Goal: Task Accomplishment & Management: Complete application form

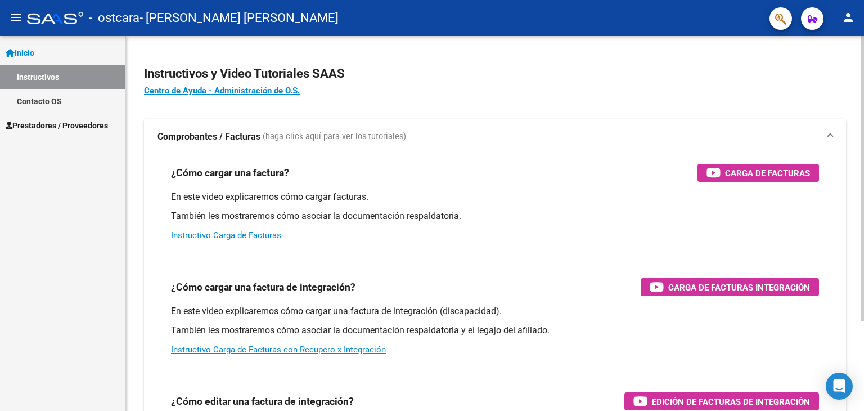
click at [763, 97] on app-root-component "Instructivos y Video Tutoriales SAAS Centro de Ayuda - Administración de O.S. C…" at bounding box center [495, 264] width 702 height 421
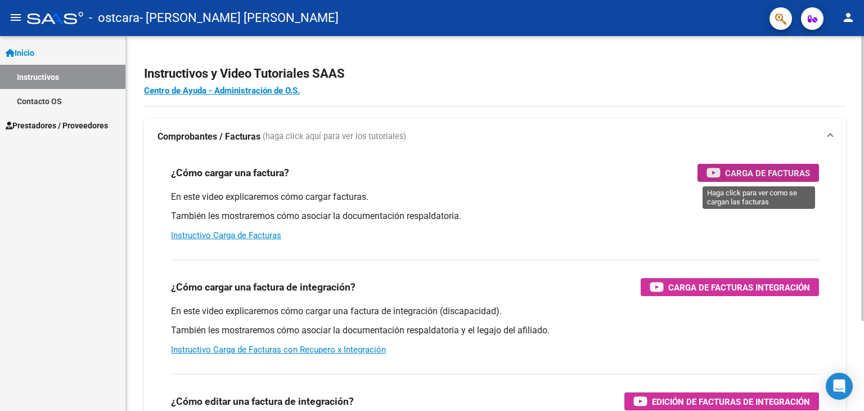
click at [715, 173] on icon "button" at bounding box center [714, 172] width 14 height 13
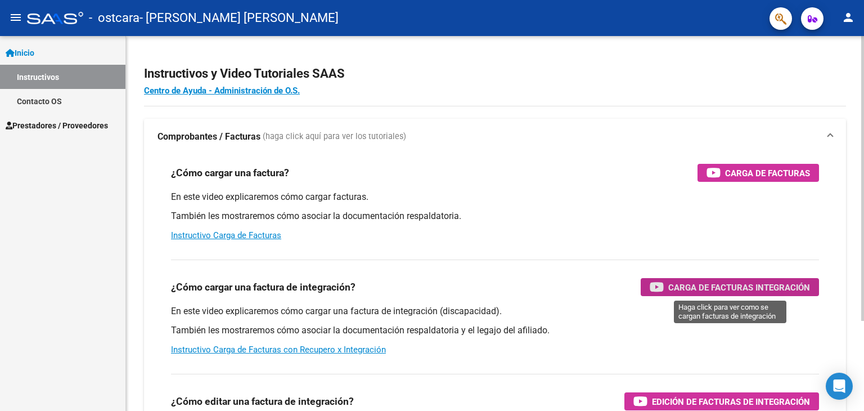
click at [812, 290] on button "Carga de Facturas Integración" at bounding box center [730, 287] width 178 height 18
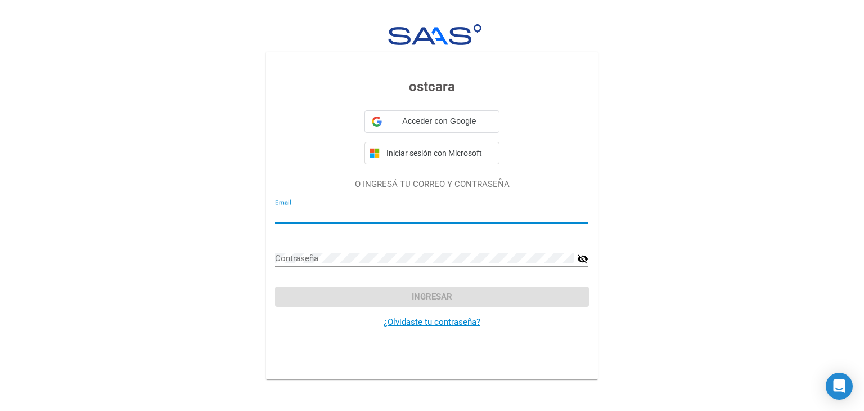
type input "[EMAIL_ADDRESS][DOMAIN_NAME]"
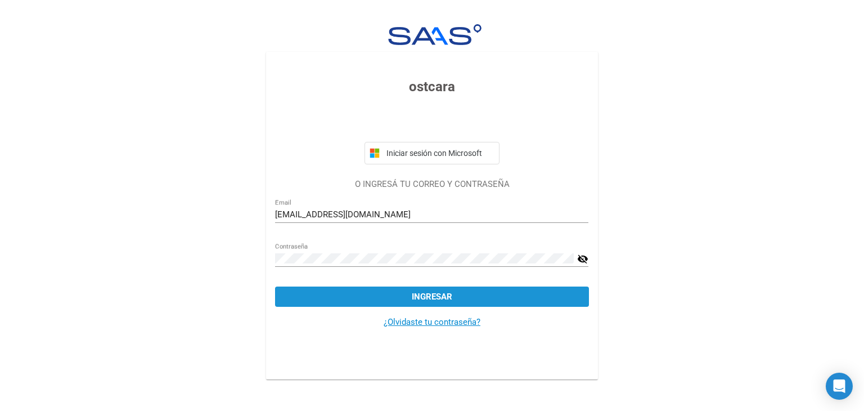
click at [434, 297] on span "Ingresar" at bounding box center [432, 296] width 41 height 10
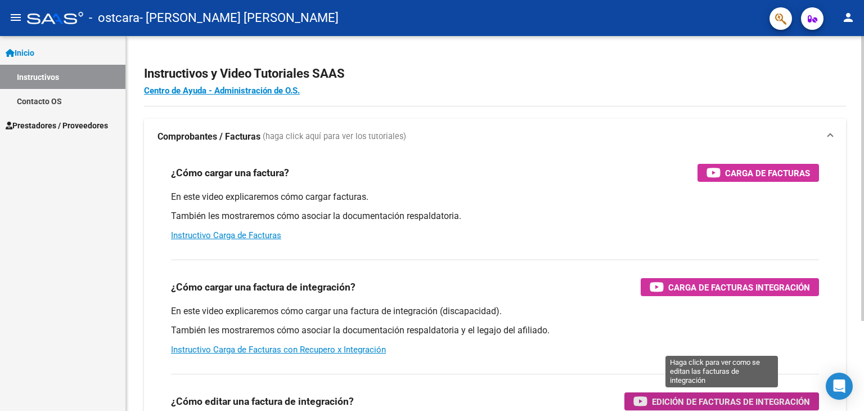
click at [750, 399] on span "Edición de Facturas de integración" at bounding box center [731, 401] width 158 height 14
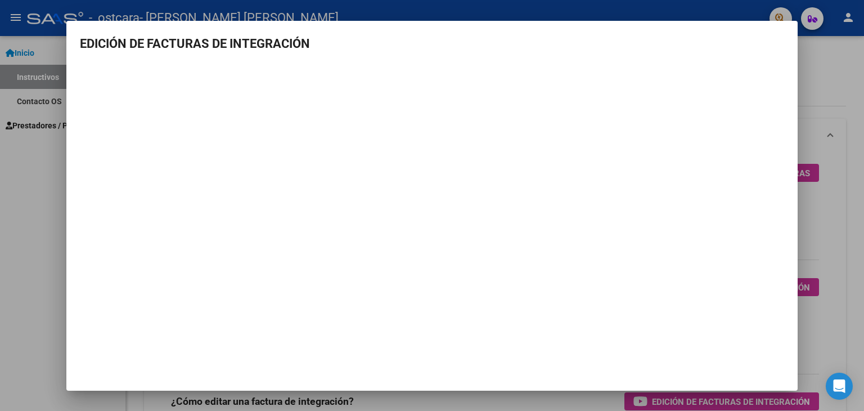
click at [822, 240] on div at bounding box center [432, 205] width 864 height 411
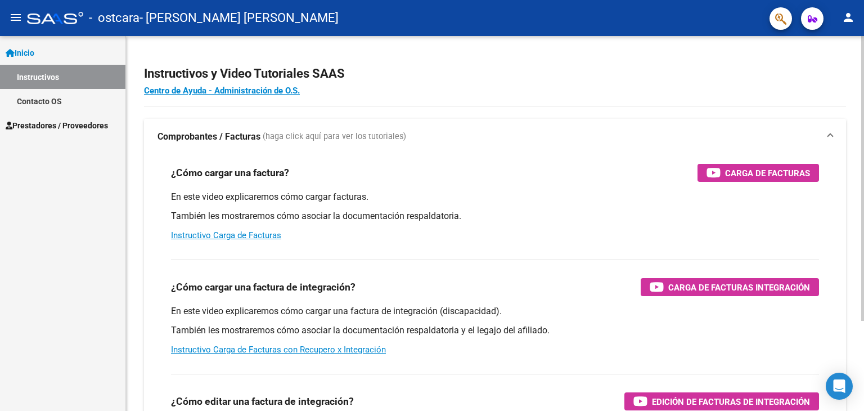
click at [852, 147] on div "Instructivos y Video Tutoriales SAAS Centro de Ayuda - Administración de O.S. C…" at bounding box center [495, 282] width 738 height 493
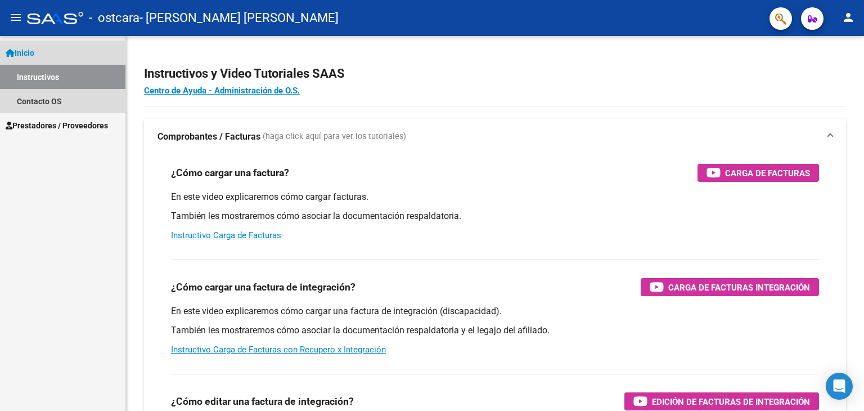
click at [36, 78] on link "Instructivos" at bounding box center [62, 77] width 125 height 24
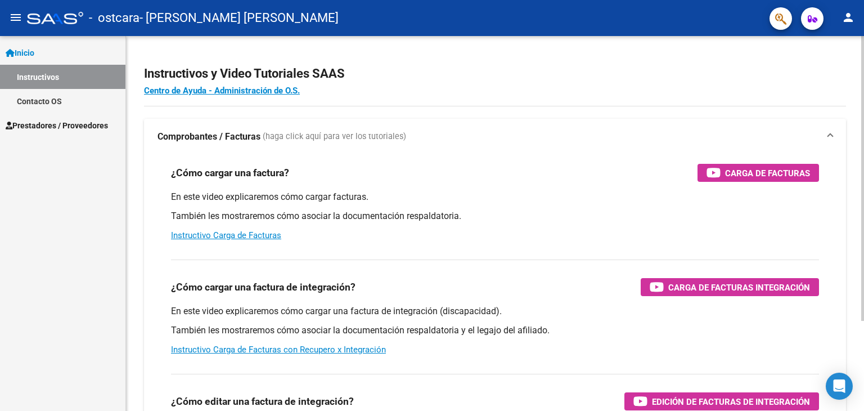
click at [136, 170] on div "Instructivos y Video Tutoriales SAAS Centro de Ayuda - Administración de O.S. C…" at bounding box center [495, 282] width 738 height 493
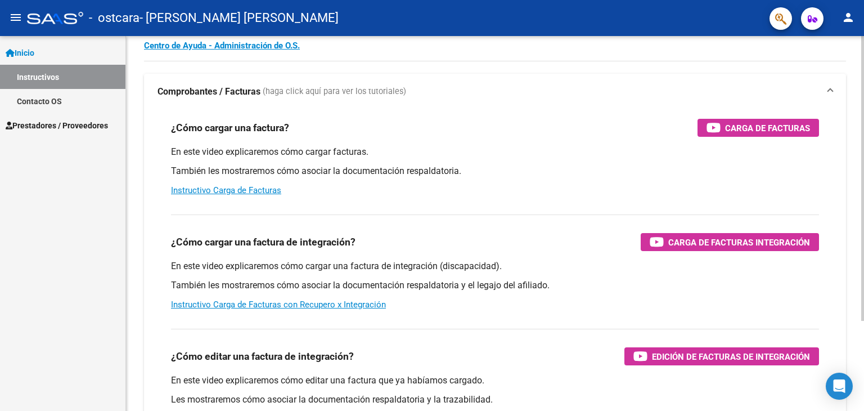
scroll to position [68, 0]
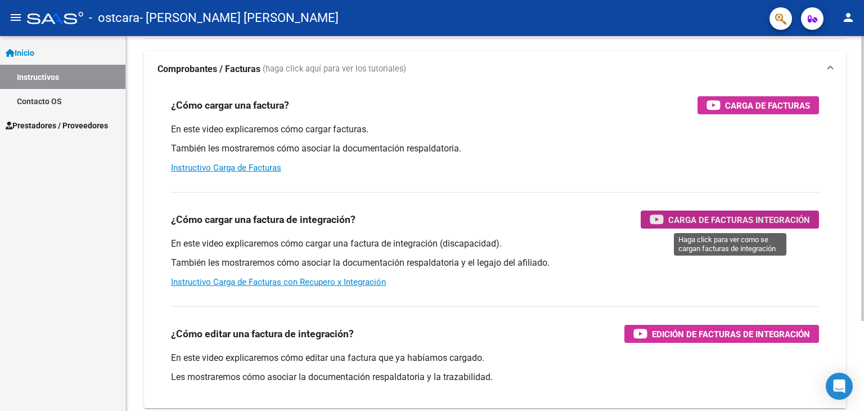
click at [708, 222] on span "Carga de Facturas Integración" at bounding box center [739, 220] width 142 height 14
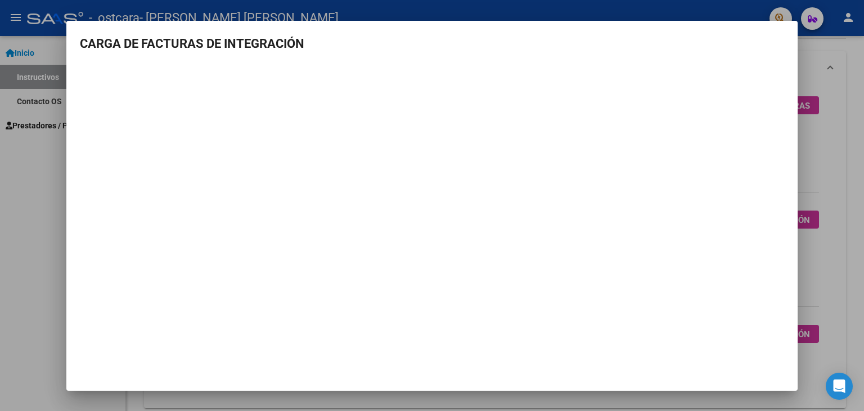
click at [516, 400] on div at bounding box center [432, 205] width 864 height 411
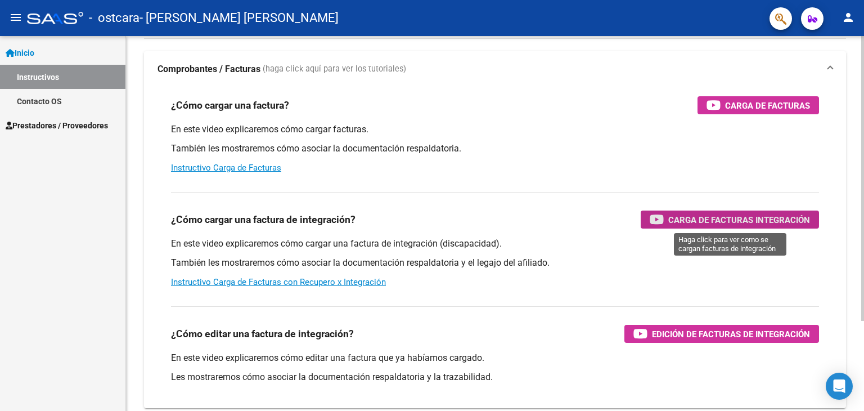
click at [711, 217] on span "Carga de Facturas Integración" at bounding box center [739, 220] width 142 height 14
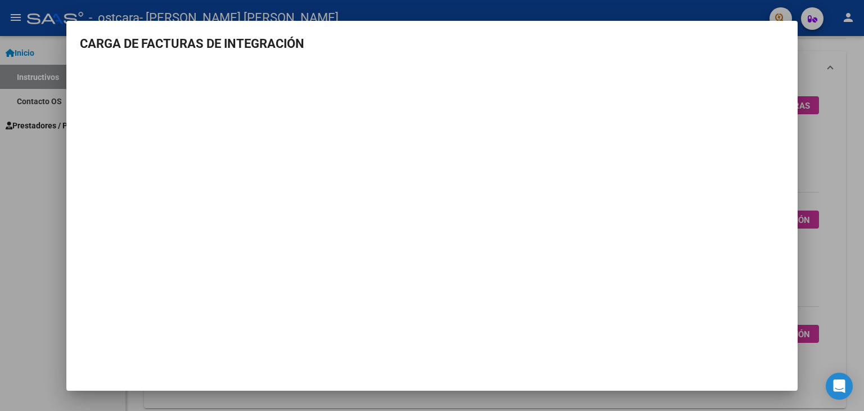
click at [538, 18] on div at bounding box center [432, 205] width 864 height 411
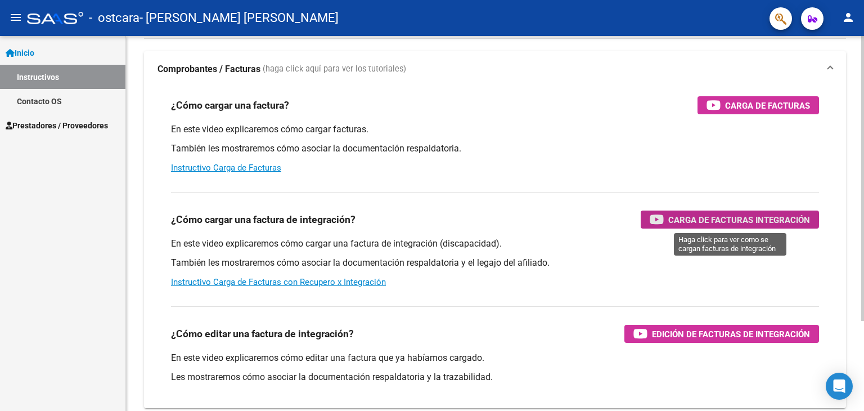
click at [712, 216] on span "Carga de Facturas Integración" at bounding box center [739, 220] width 142 height 14
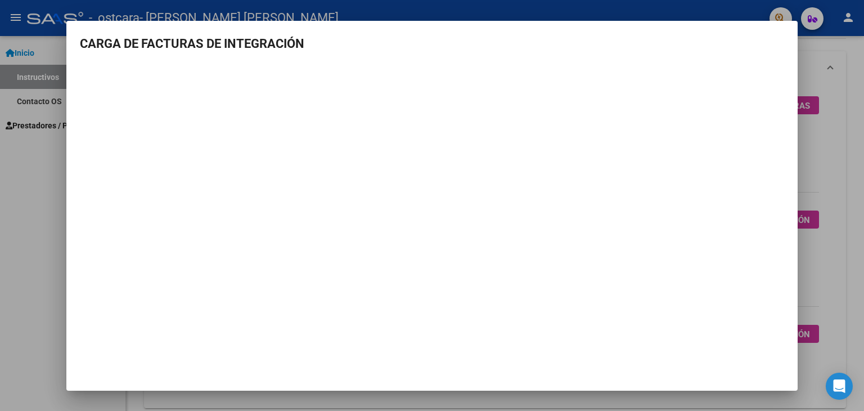
click at [826, 160] on div at bounding box center [432, 205] width 864 height 411
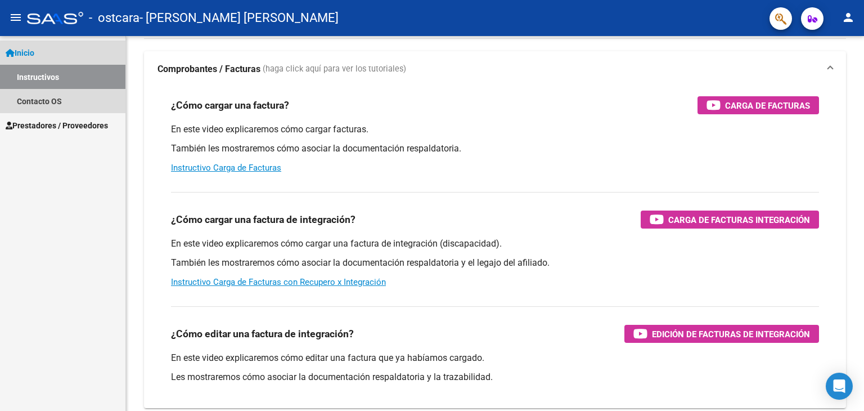
click at [34, 50] on span "Inicio" at bounding box center [20, 53] width 29 height 12
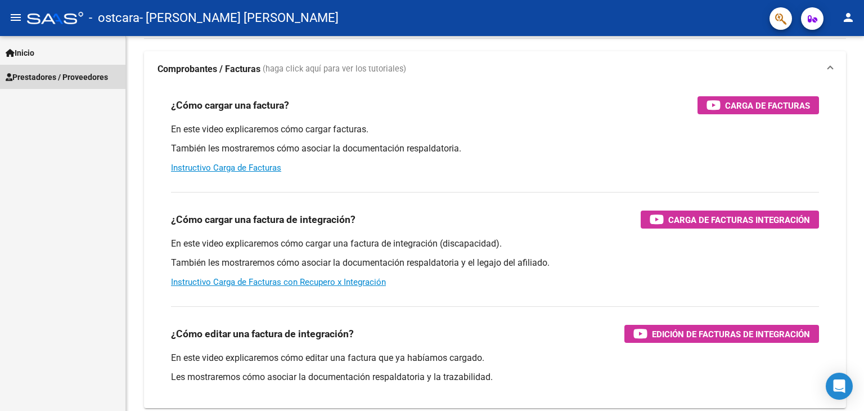
click at [56, 77] on span "Prestadores / Proveedores" at bounding box center [57, 77] width 102 height 12
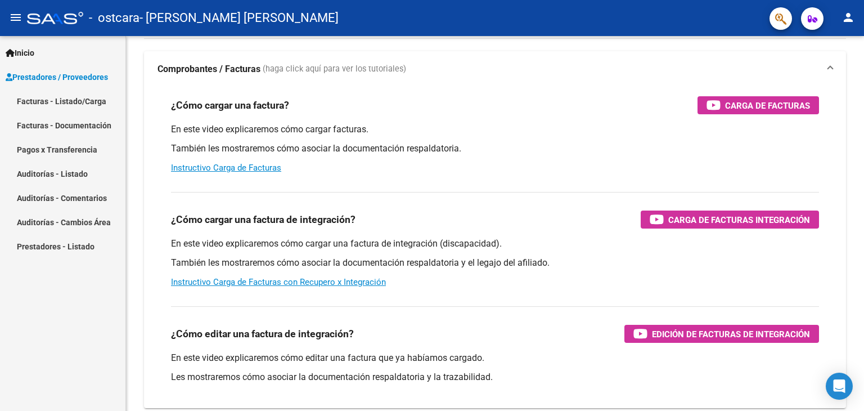
click at [74, 102] on link "Facturas - Listado/Carga" at bounding box center [62, 101] width 125 height 24
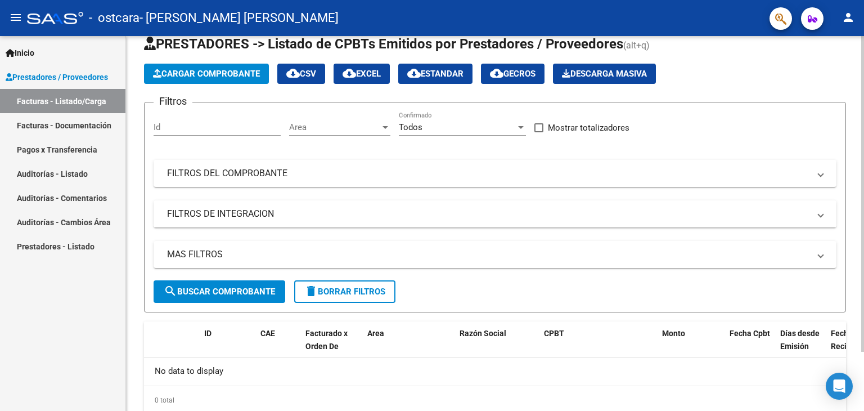
scroll to position [31, 0]
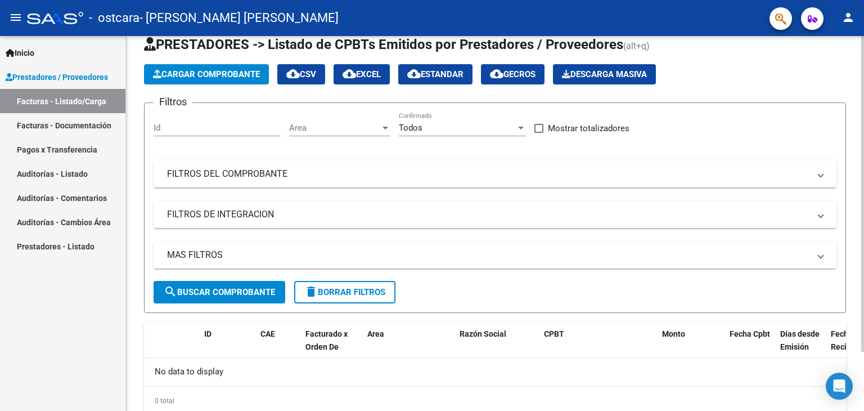
click at [864, 156] on div at bounding box center [862, 220] width 3 height 316
click at [201, 74] on span "Cargar Comprobante" at bounding box center [206, 74] width 107 height 10
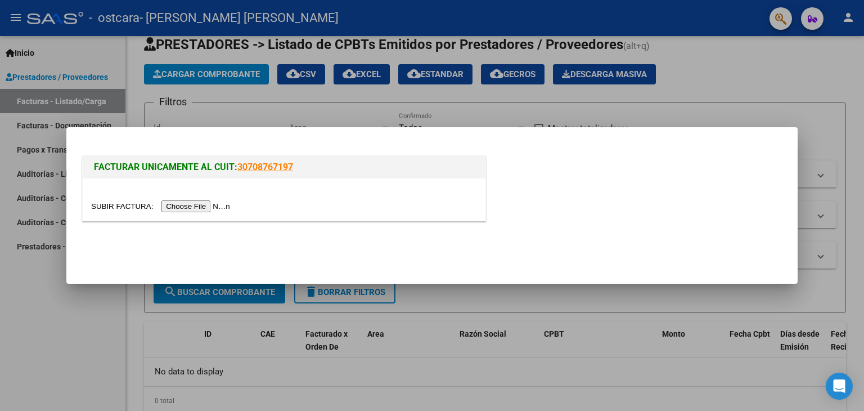
click at [225, 204] on input "file" at bounding box center [162, 206] width 142 height 12
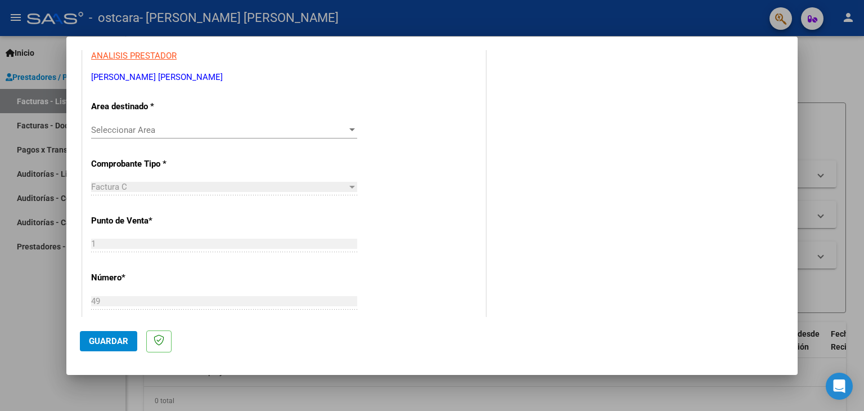
scroll to position [245, 0]
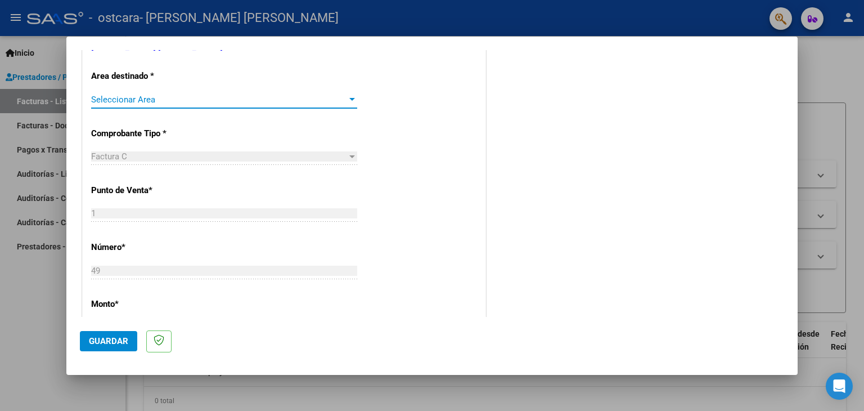
click at [350, 98] on div at bounding box center [352, 99] width 6 height 3
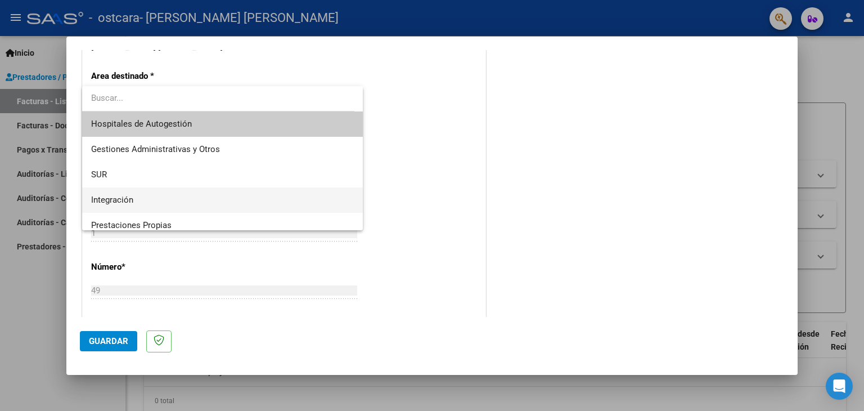
click at [161, 203] on span "Integración" at bounding box center [222, 199] width 263 height 25
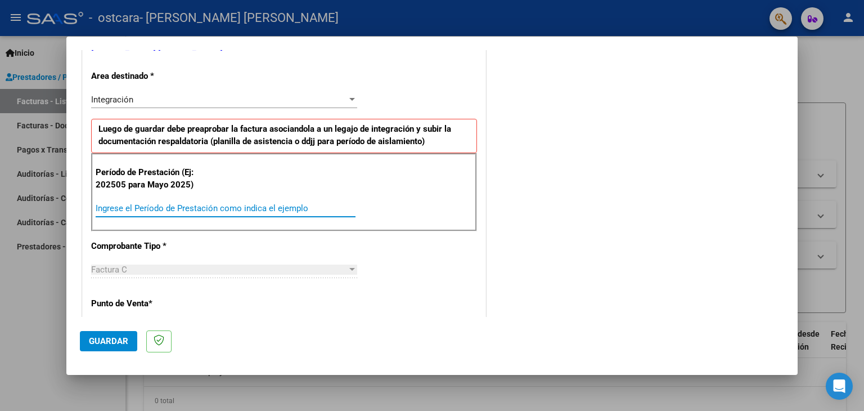
click at [152, 211] on input "Ingrese el Período de Prestación como indica el ejemplo" at bounding box center [226, 208] width 260 height 10
type input "202507"
click at [353, 269] on div at bounding box center [352, 269] width 10 height 9
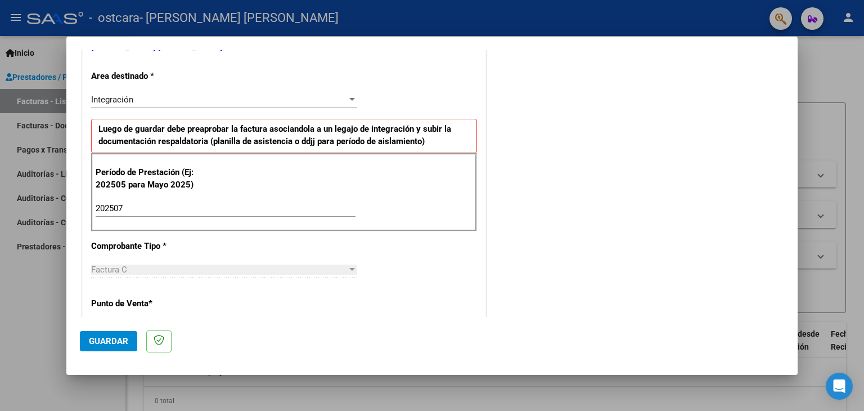
click at [351, 268] on div at bounding box center [352, 269] width 10 height 9
click at [351, 268] on div at bounding box center [352, 269] width 6 height 3
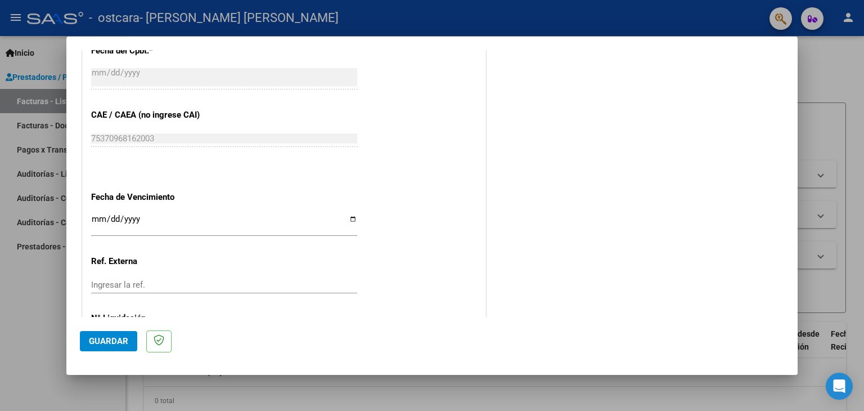
scroll to position [648, 0]
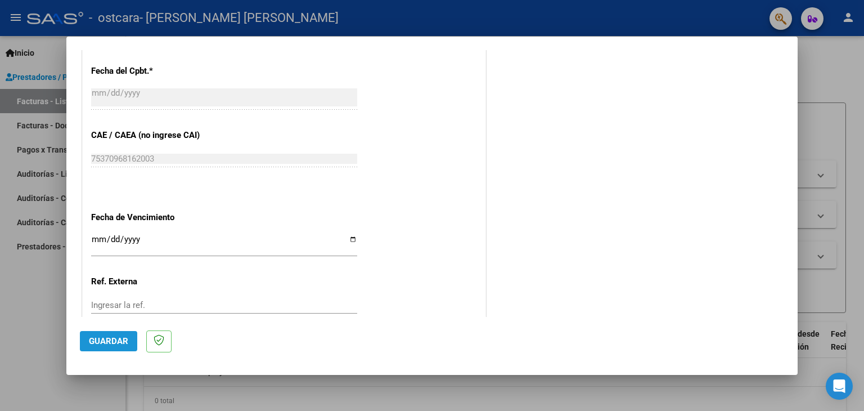
click at [110, 343] on span "Guardar" at bounding box center [108, 341] width 39 height 10
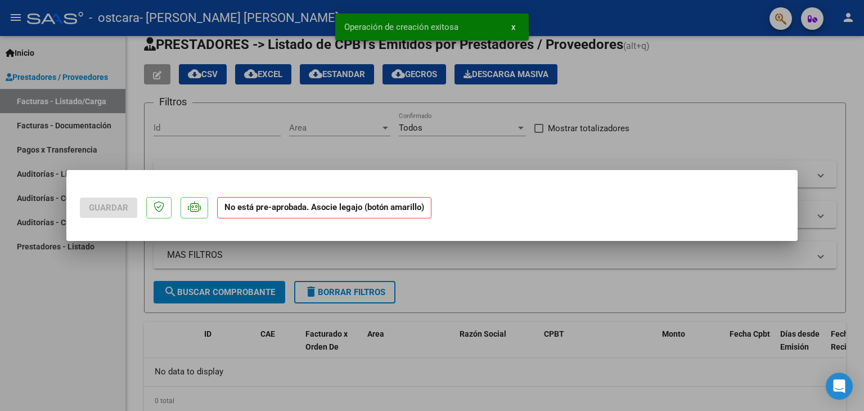
scroll to position [0, 0]
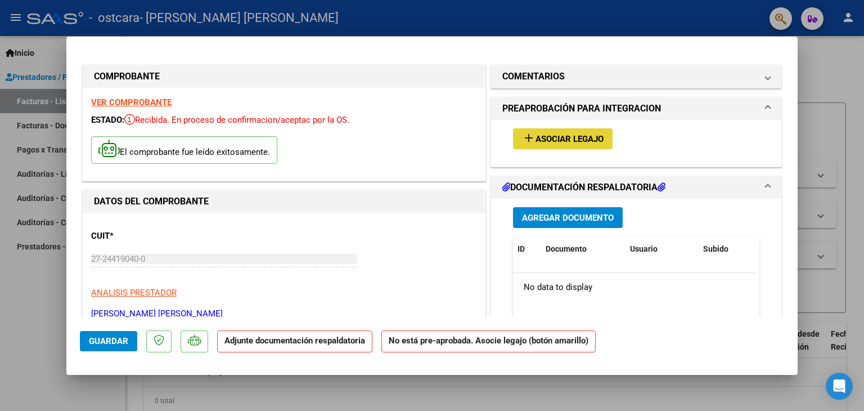
click at [551, 143] on span "Asociar Legajo" at bounding box center [570, 139] width 68 height 10
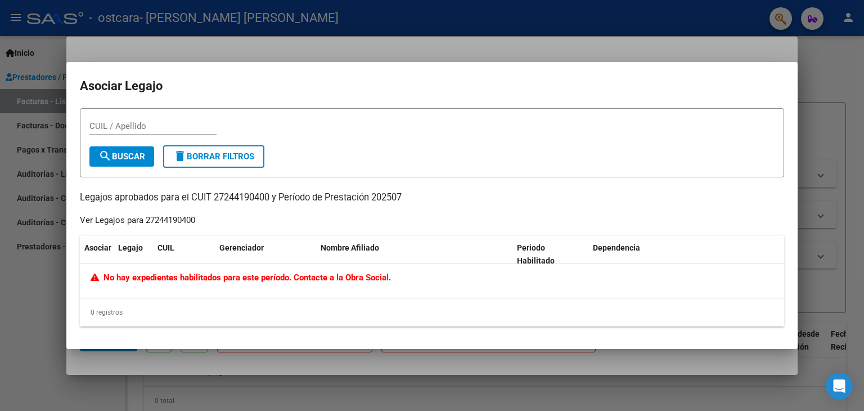
click at [44, 50] on div at bounding box center [432, 205] width 864 height 411
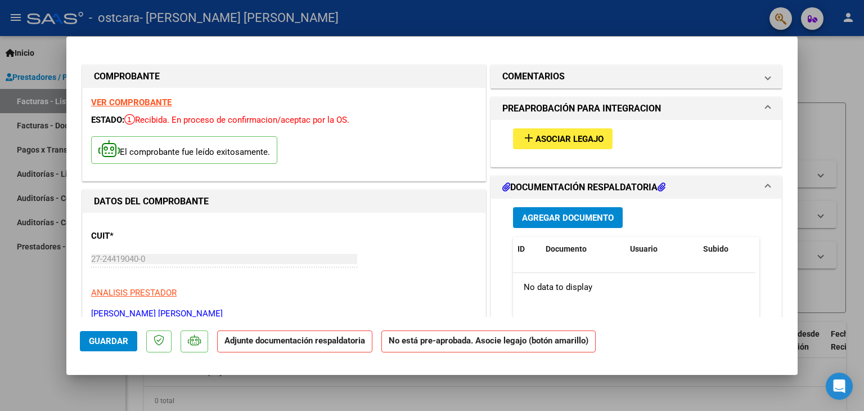
click at [306, 344] on strong "Adjunte documentación respaldatoria" at bounding box center [294, 340] width 141 height 10
click at [551, 219] on span "Agregar Documento" at bounding box center [568, 218] width 92 height 10
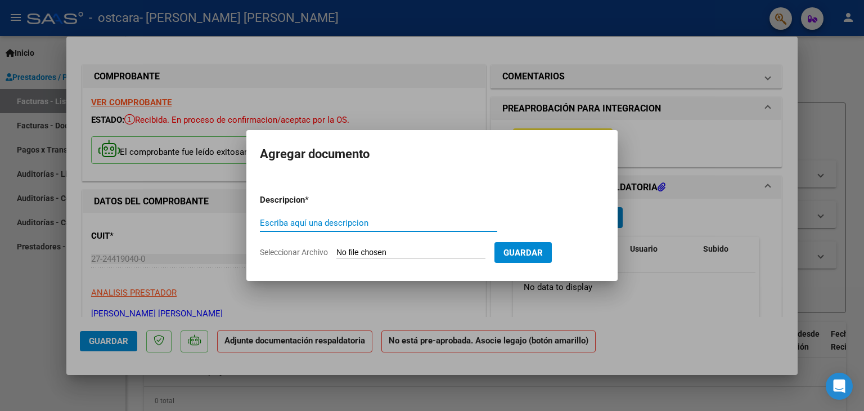
click at [384, 226] on input "Escriba aquí una descripcion" at bounding box center [378, 223] width 237 height 10
type input "Planilla de asistencia"
click at [376, 250] on input "Seleccionar Archivo" at bounding box center [410, 253] width 149 height 11
click at [394, 251] on input "Seleccionar Archivo" at bounding box center [410, 253] width 149 height 11
type input "C:\fakepath\[DATE].jfif"
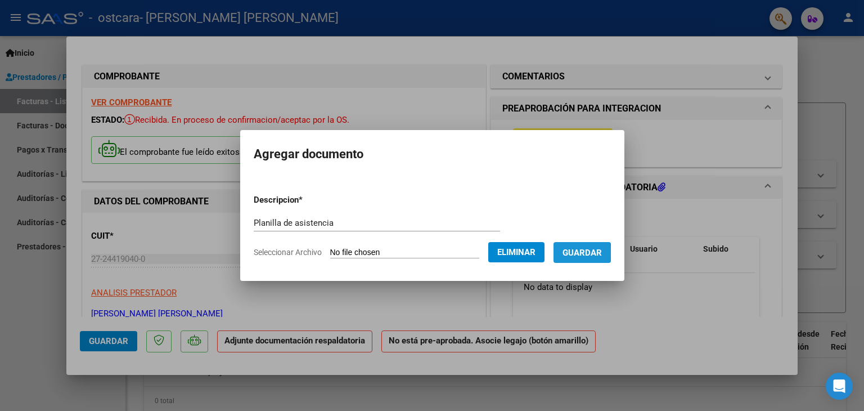
click at [588, 253] on span "Guardar" at bounding box center [582, 253] width 39 height 10
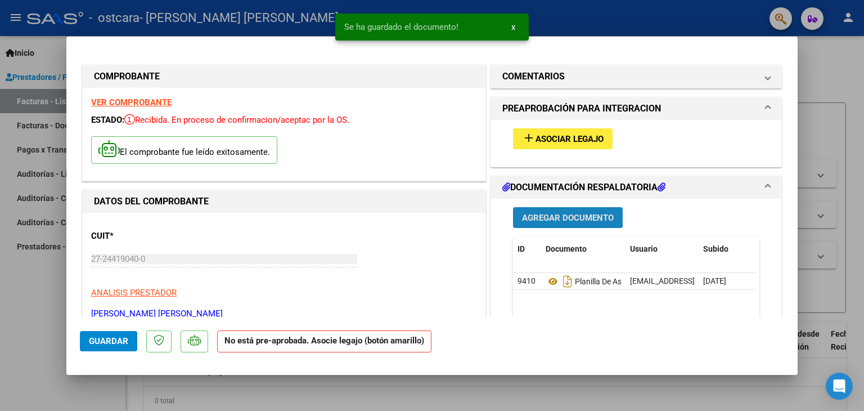
click at [577, 214] on span "Agregar Documento" at bounding box center [568, 218] width 92 height 10
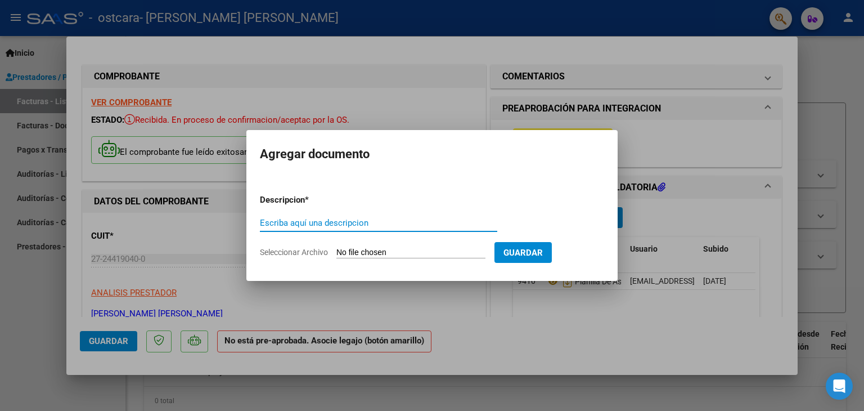
click at [293, 225] on input "Escriba aquí una descripcion" at bounding box center [378, 223] width 237 height 10
type input "Planilla de asistencia"
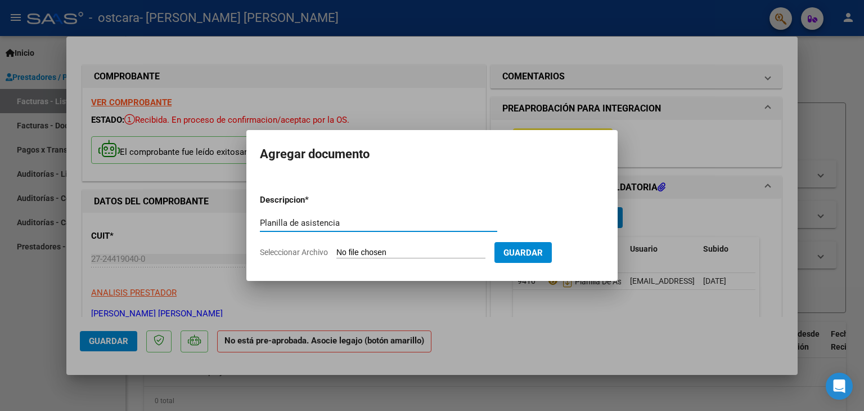
click at [384, 249] on input "Seleccionar Archivo" at bounding box center [410, 253] width 149 height 11
type input "C:\fakepath\[DATE].jfif"
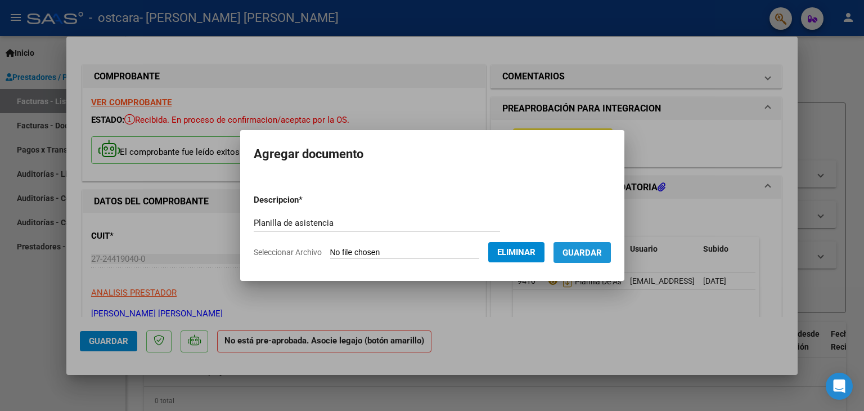
click at [602, 253] on span "Guardar" at bounding box center [582, 253] width 39 height 10
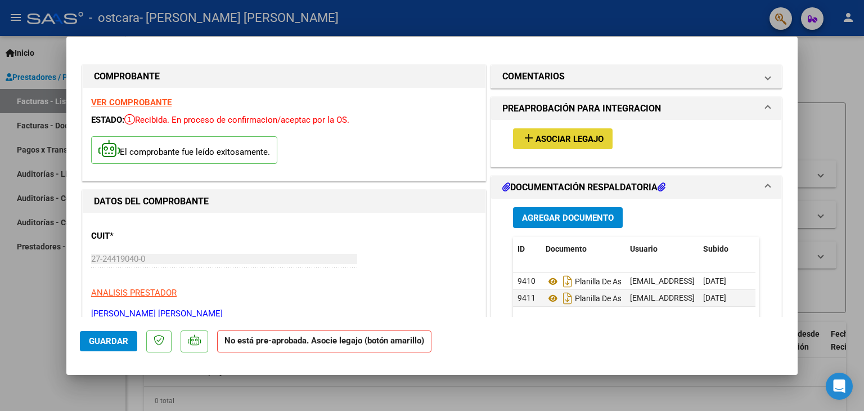
click at [556, 141] on span "Asociar Legajo" at bounding box center [570, 139] width 68 height 10
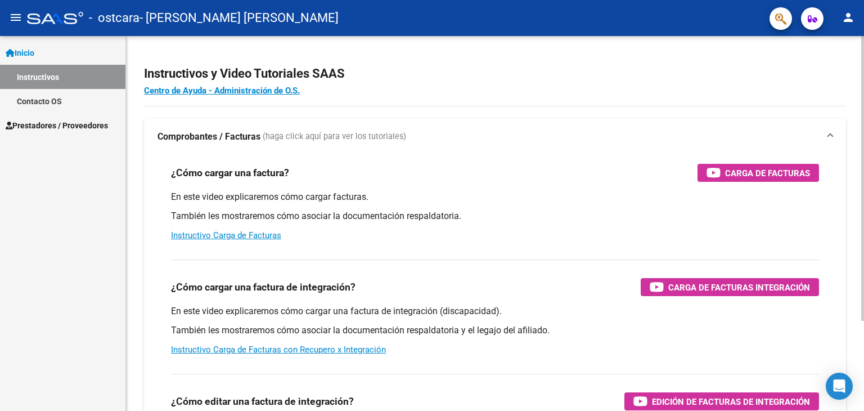
click at [863, 273] on div at bounding box center [862, 178] width 3 height 285
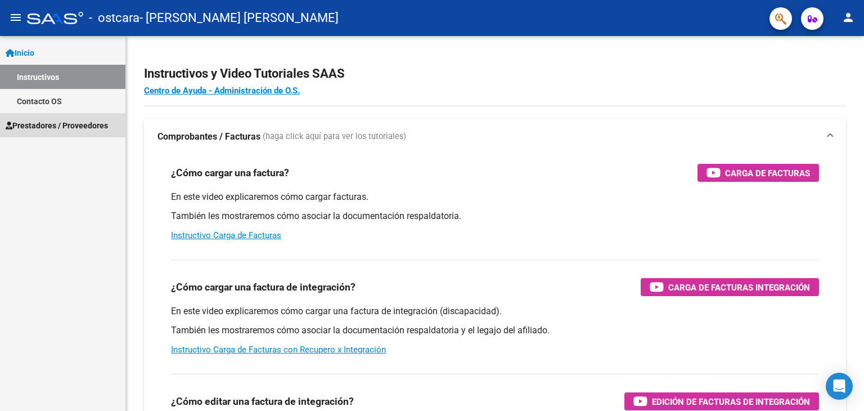
click at [79, 131] on span "Prestadores / Proveedores" at bounding box center [57, 125] width 102 height 12
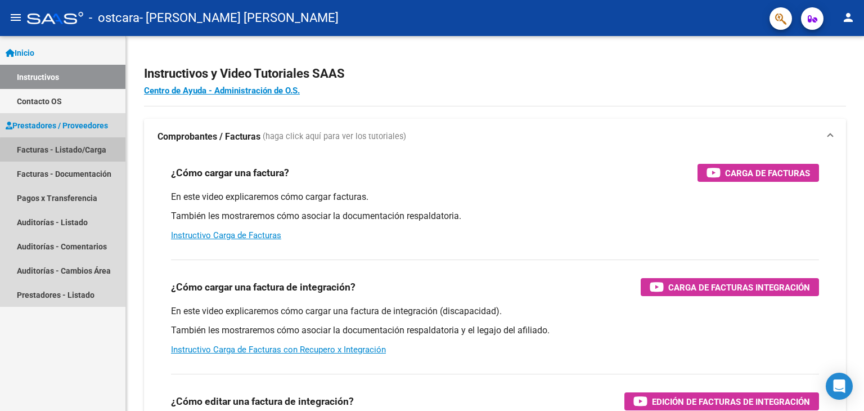
click at [75, 151] on link "Facturas - Listado/Carga" at bounding box center [62, 149] width 125 height 24
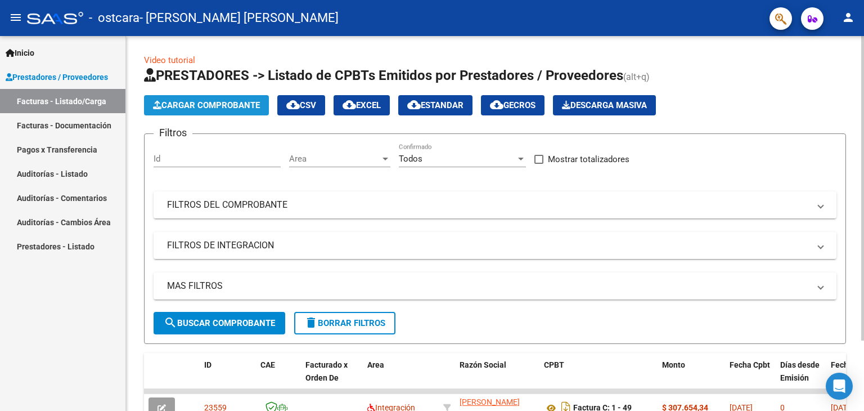
click at [179, 110] on span "Cargar Comprobante" at bounding box center [206, 105] width 107 height 10
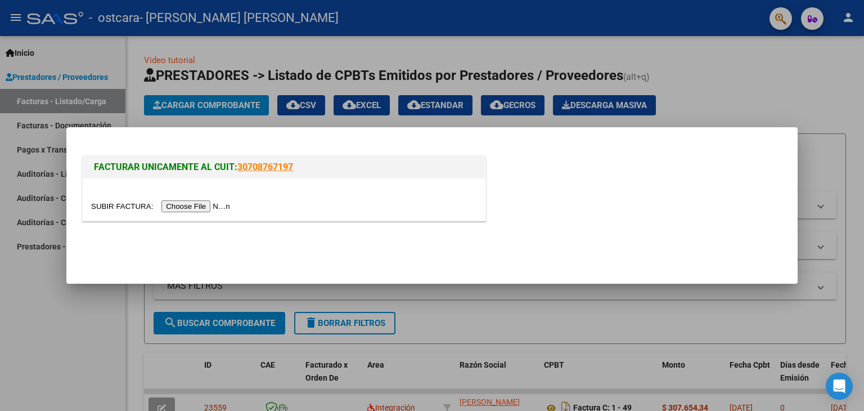
click at [232, 208] on input "file" at bounding box center [162, 206] width 142 height 12
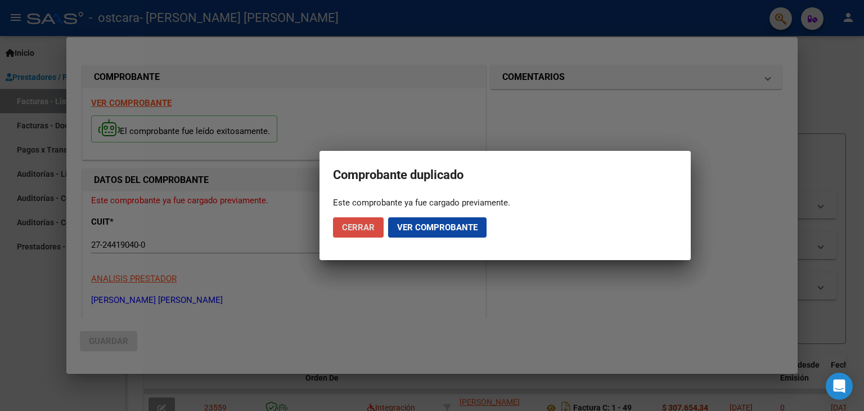
click at [358, 230] on span "Cerrar" at bounding box center [358, 227] width 33 height 10
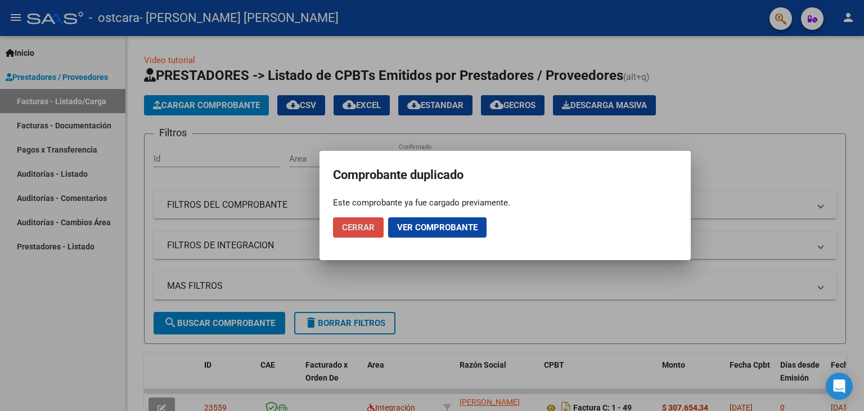
click at [367, 228] on span "Cerrar" at bounding box center [358, 227] width 33 height 10
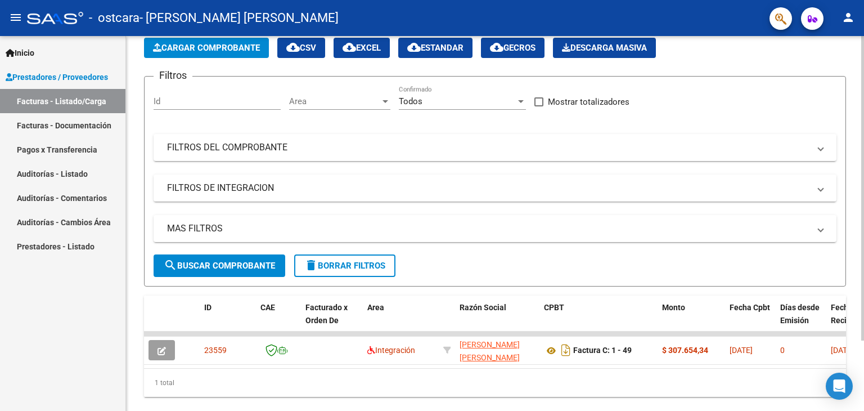
scroll to position [86, 0]
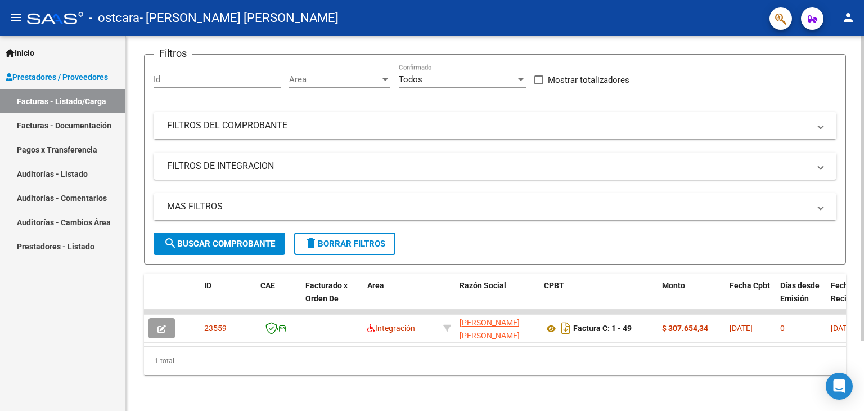
click at [864, 404] on div at bounding box center [862, 258] width 3 height 304
click at [378, 239] on span "delete Borrar Filtros" at bounding box center [344, 244] width 81 height 10
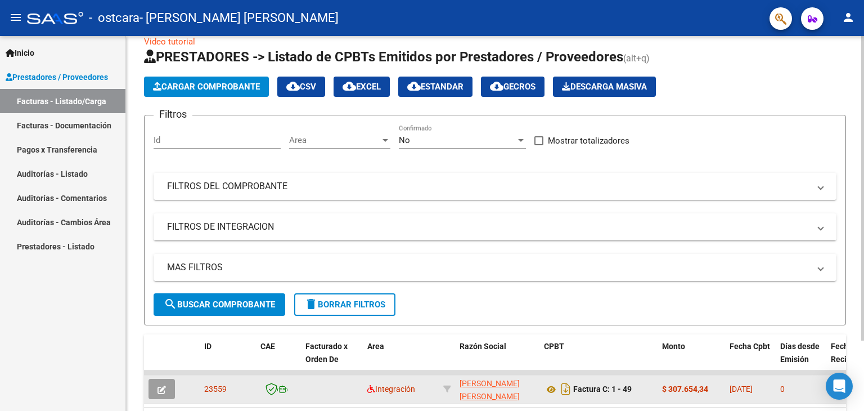
scroll to position [0, 0]
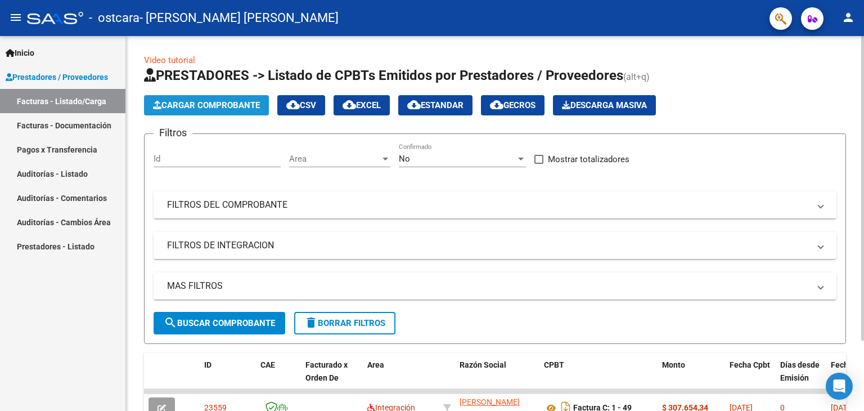
click at [227, 109] on span "Cargar Comprobante" at bounding box center [206, 105] width 107 height 10
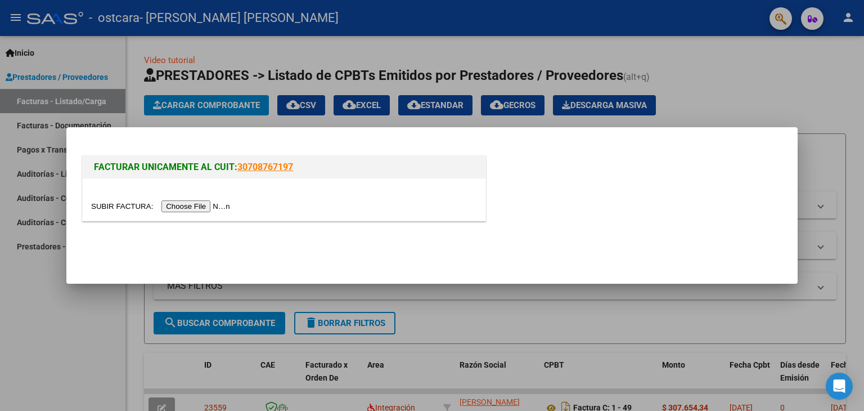
click at [215, 203] on input "file" at bounding box center [162, 206] width 142 height 12
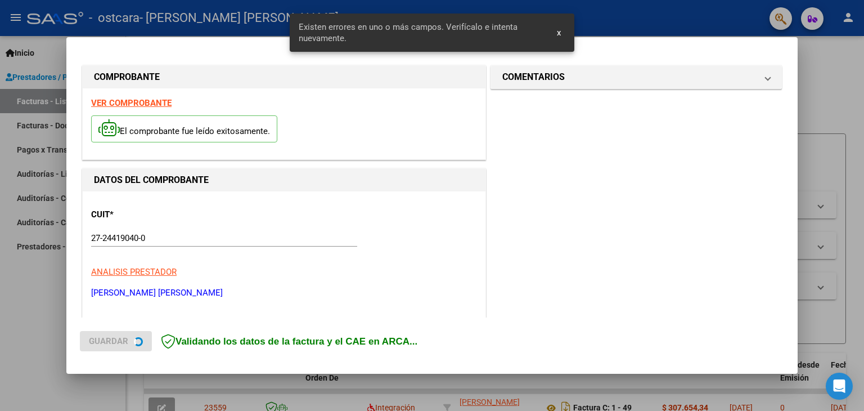
scroll to position [257, 0]
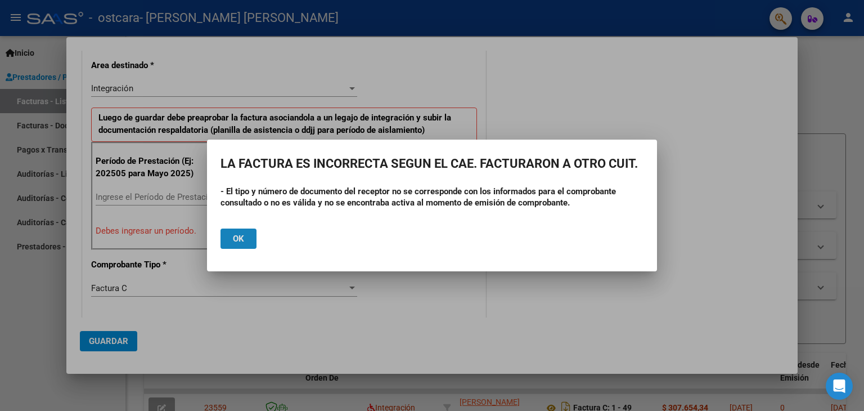
click at [241, 238] on span "Ok" at bounding box center [238, 238] width 11 height 10
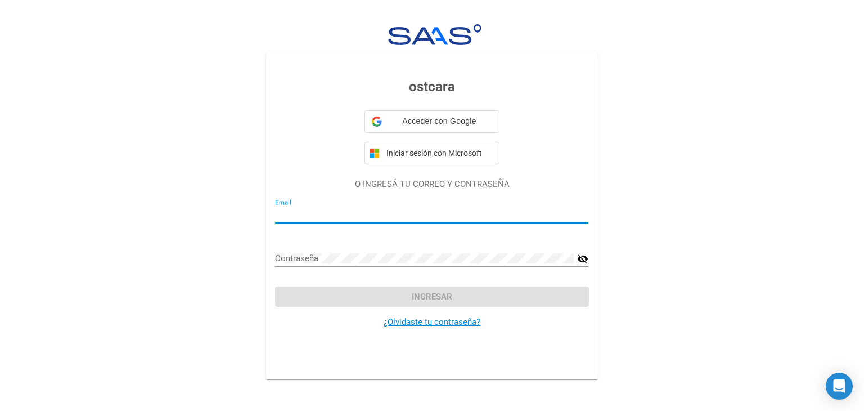
type input "[EMAIL_ADDRESS][DOMAIN_NAME]"
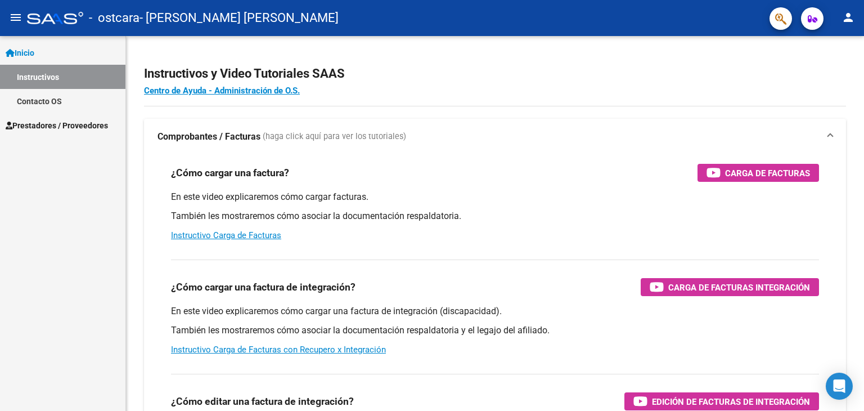
click at [56, 124] on span "Prestadores / Proveedores" at bounding box center [57, 125] width 102 height 12
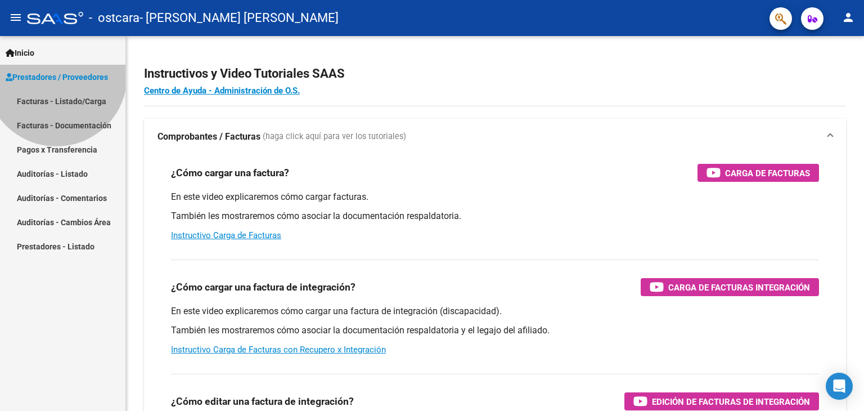
click at [56, 83] on span "Prestadores / Proveedores" at bounding box center [57, 77] width 102 height 12
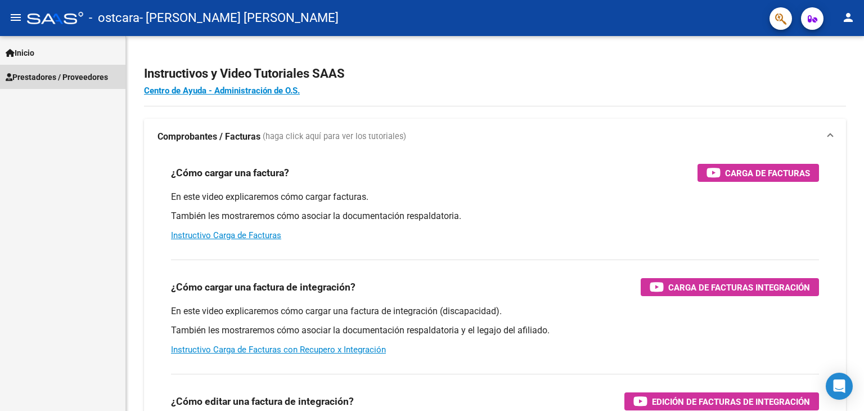
click at [61, 83] on link "Prestadores / Proveedores" at bounding box center [62, 77] width 125 height 24
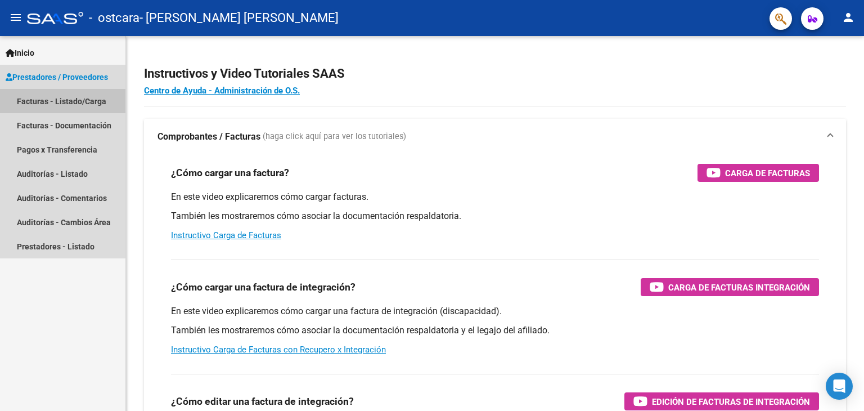
click at [61, 104] on link "Facturas - Listado/Carga" at bounding box center [62, 101] width 125 height 24
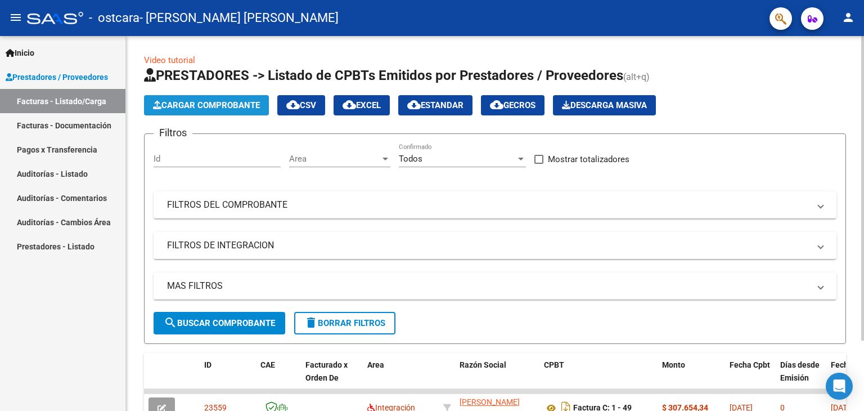
click at [214, 105] on span "Cargar Comprobante" at bounding box center [206, 105] width 107 height 10
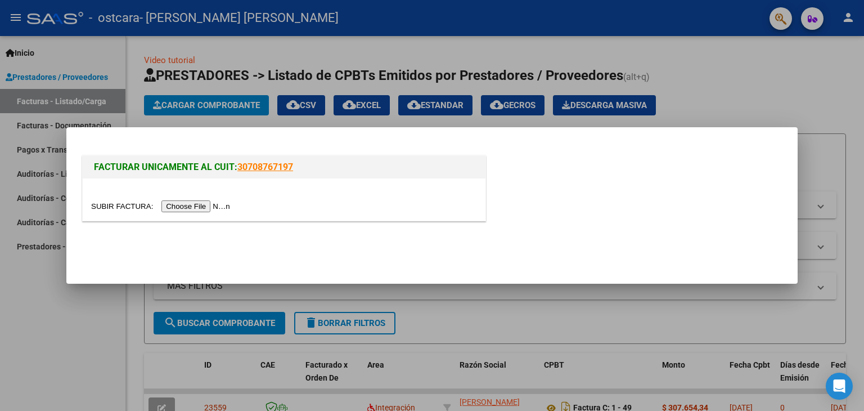
click at [222, 202] on input "file" at bounding box center [162, 206] width 142 height 12
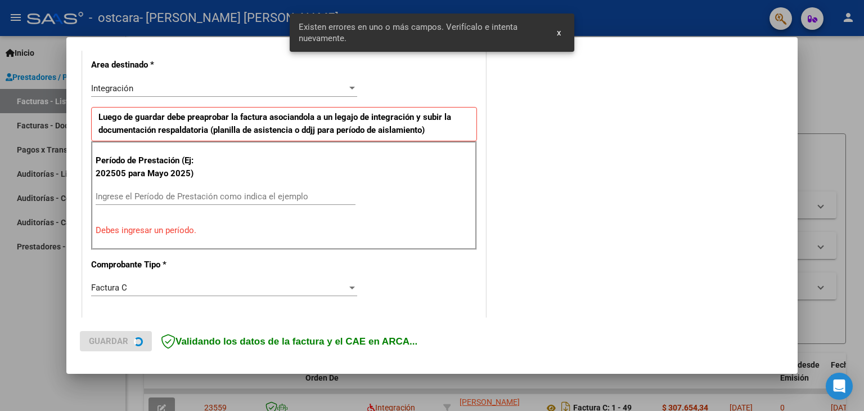
scroll to position [257, 0]
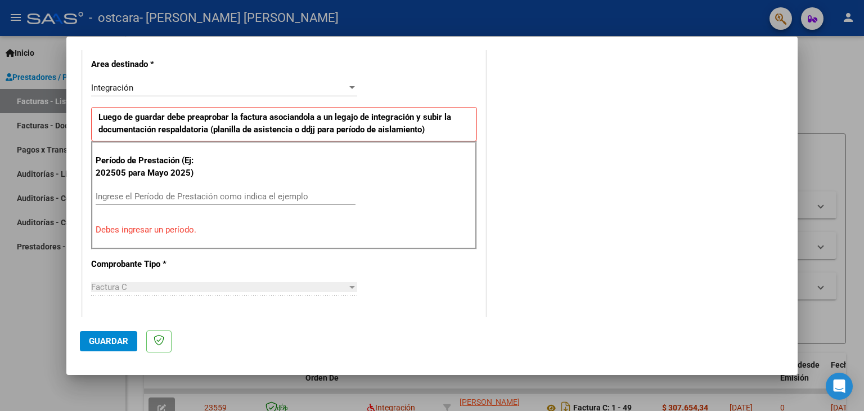
click at [173, 167] on p "Período de Prestación (Ej: 202505 para Mayo 2025)" at bounding box center [152, 166] width 113 height 25
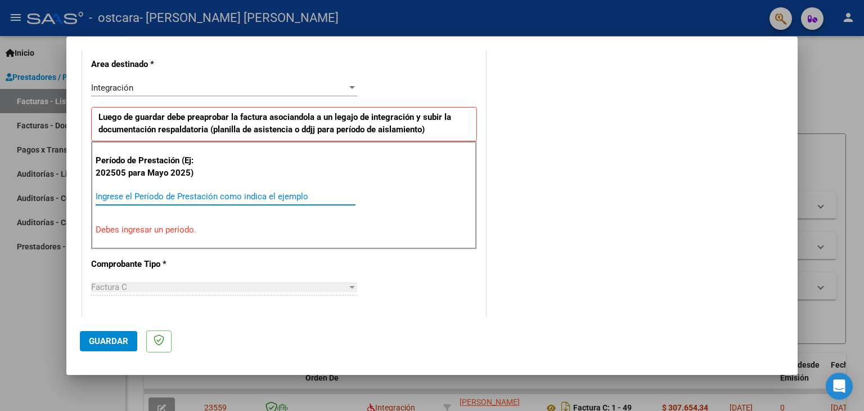
click at [98, 191] on input "Ingrese el Período de Prestación como indica el ejemplo" at bounding box center [226, 196] width 260 height 10
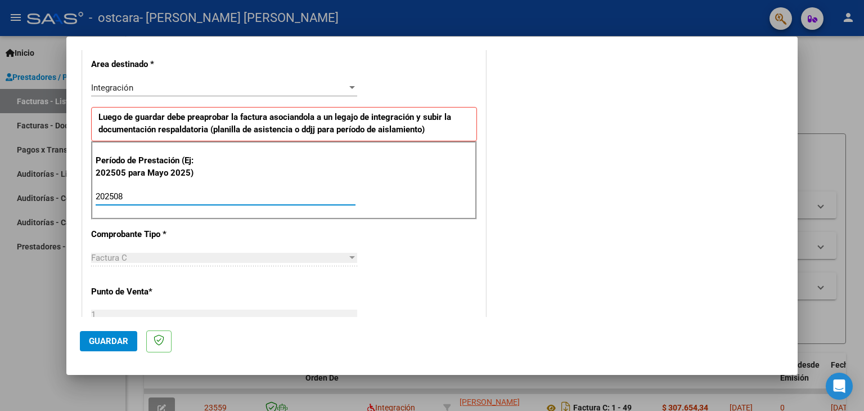
type input "202508"
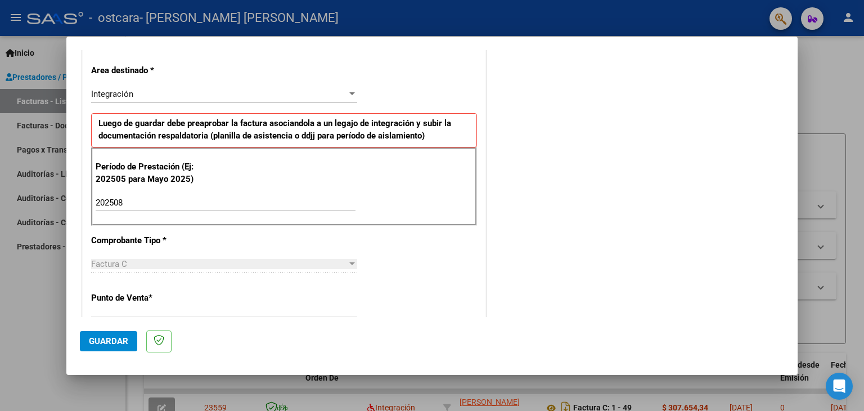
scroll to position [242, 0]
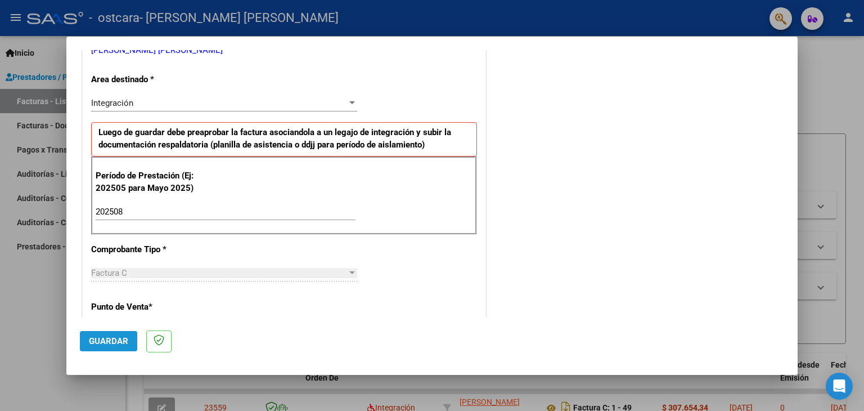
click at [120, 343] on span "Guardar" at bounding box center [108, 341] width 39 height 10
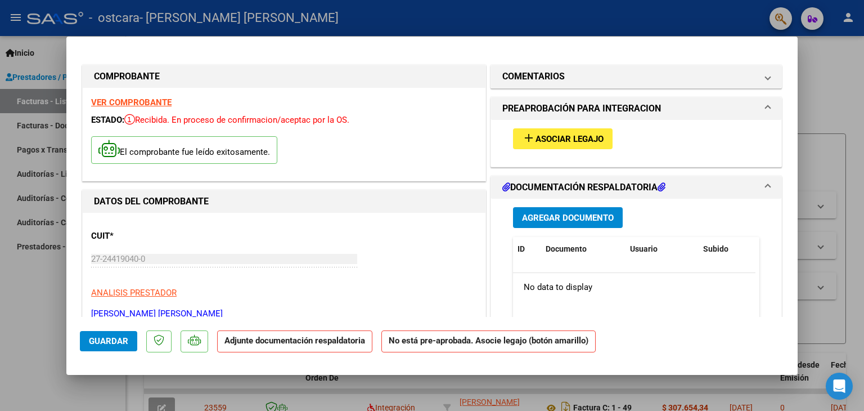
click at [557, 221] on span "Agregar Documento" at bounding box center [568, 218] width 92 height 10
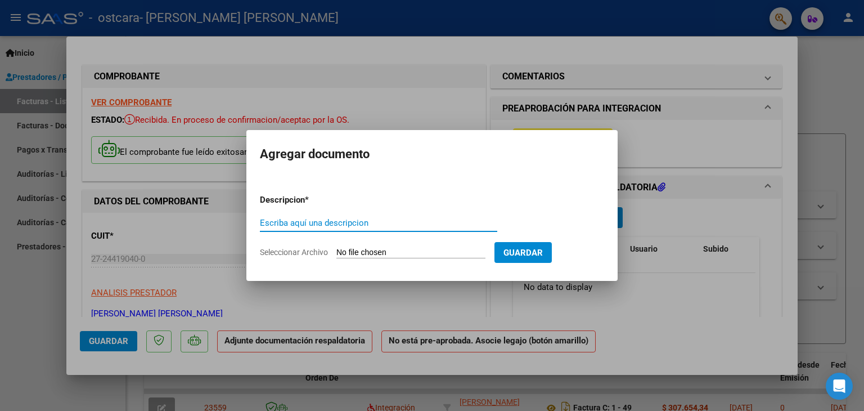
click at [325, 219] on input "Escriba aquí una descripcion" at bounding box center [378, 223] width 237 height 10
click at [324, 220] on input "Escriba aquí una descripcion" at bounding box center [378, 223] width 237 height 10
type input "Planilla de asistencia"
click at [362, 255] on input "Seleccionar Archivo" at bounding box center [410, 253] width 149 height 11
click at [305, 253] on span "Seleccionar Archivo" at bounding box center [294, 252] width 68 height 9
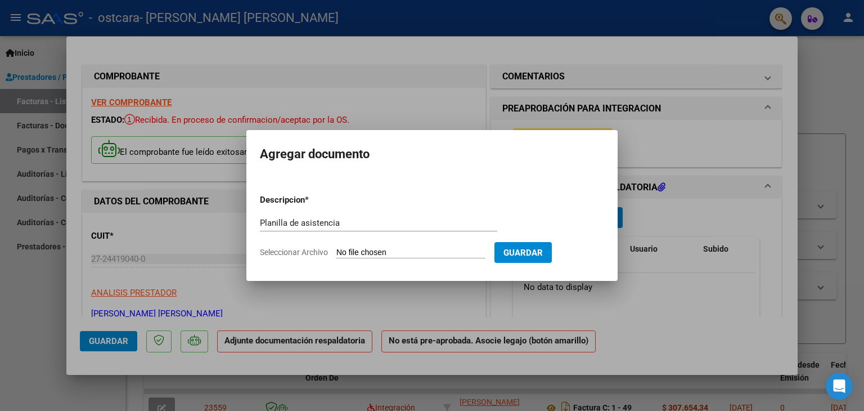
click at [336, 253] on input "Seleccionar Archivo" at bounding box center [410, 253] width 149 height 11
type input "C:\fakepath\WhatsApp Image 2025-09-12 at 18.37.50 (2).jpeg"
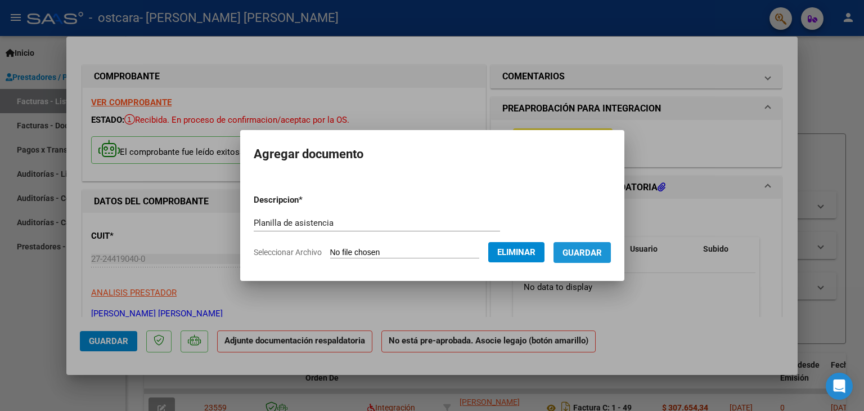
click at [597, 257] on span "Guardar" at bounding box center [582, 253] width 39 height 10
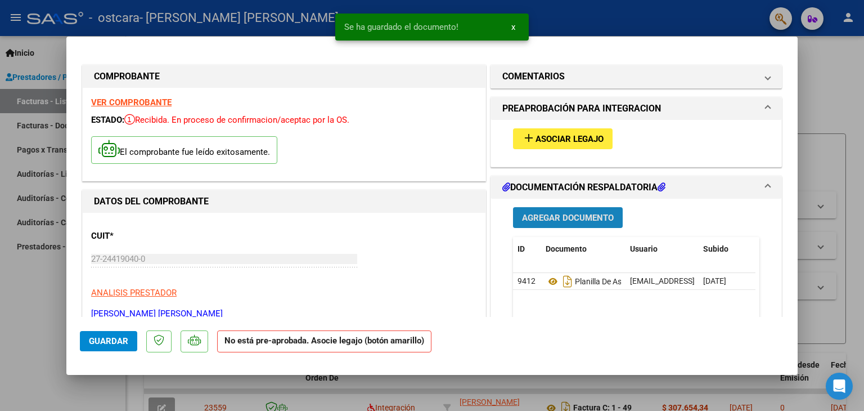
click at [578, 220] on span "Agregar Documento" at bounding box center [568, 218] width 92 height 10
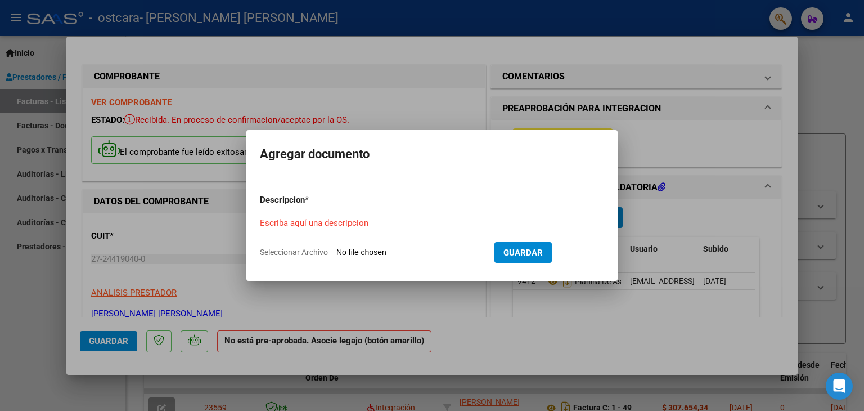
click at [416, 254] on input "Seleccionar Archivo" at bounding box center [410, 253] width 149 height 11
type input "C:\fakepath\WhatsApp Image 2025-09-12 at 18.38.15 (2).jpeg"
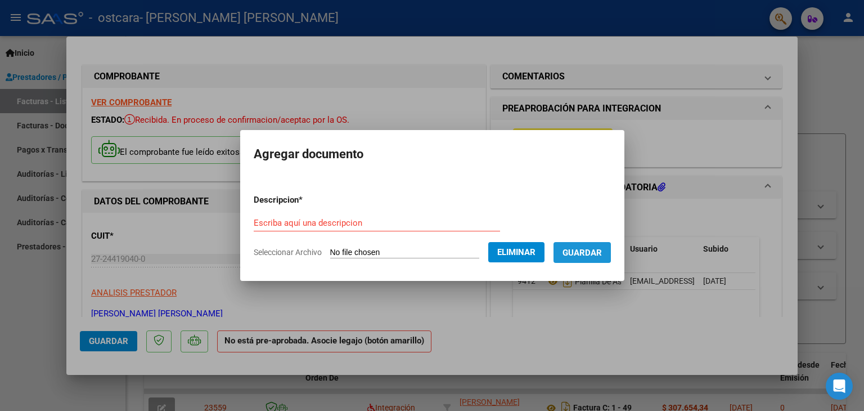
click at [602, 254] on span "Guardar" at bounding box center [582, 253] width 39 height 10
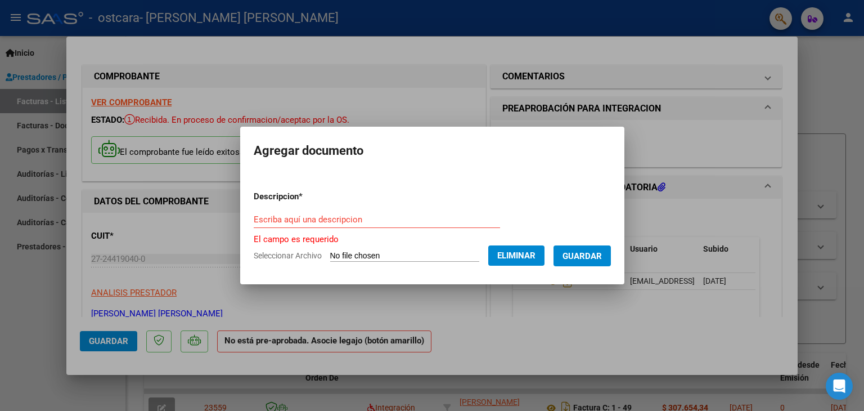
drag, startPoint x: 296, startPoint y: 229, endPoint x: 296, endPoint y: 219, distance: 9.6
click at [296, 219] on div "Escriba aquí una descripcion" at bounding box center [377, 225] width 246 height 28
click at [359, 221] on input "Escriba aquí una descripcion" at bounding box center [377, 219] width 246 height 10
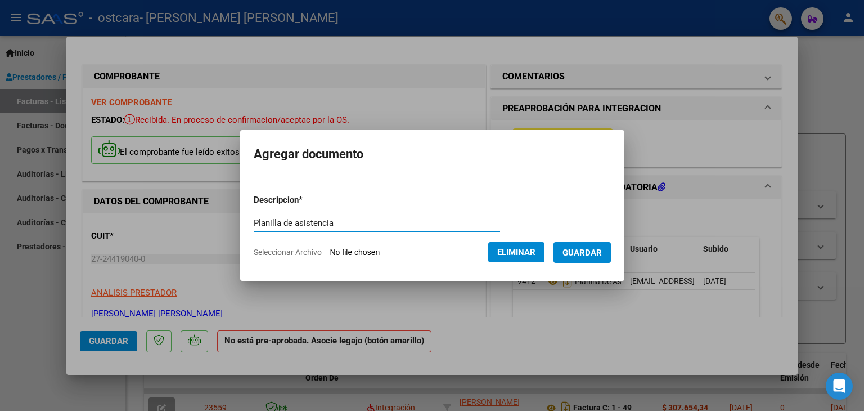
type input "Planilla de asistencia"
click at [597, 252] on span "Guardar" at bounding box center [582, 253] width 39 height 10
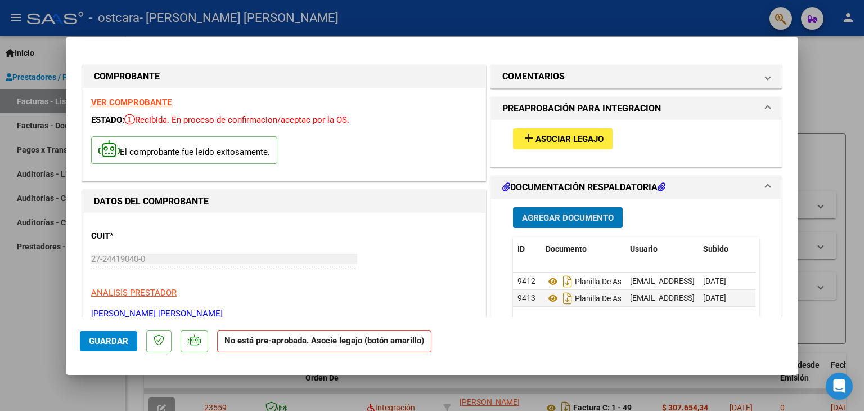
click at [562, 138] on span "Asociar Legajo" at bounding box center [570, 139] width 68 height 10
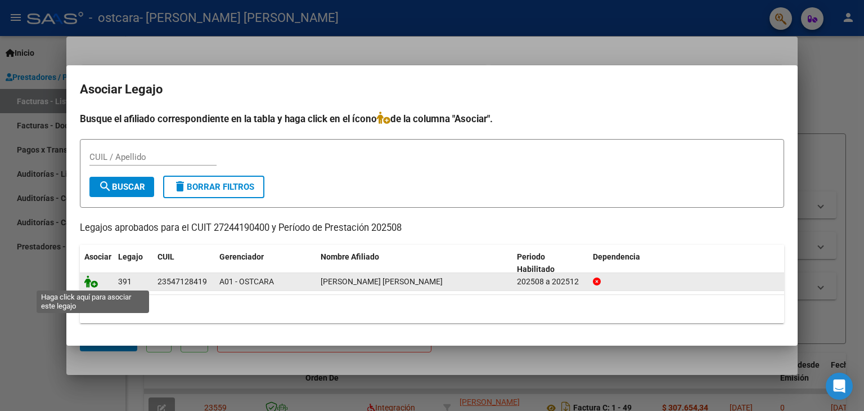
click at [95, 284] on icon at bounding box center [91, 281] width 14 height 12
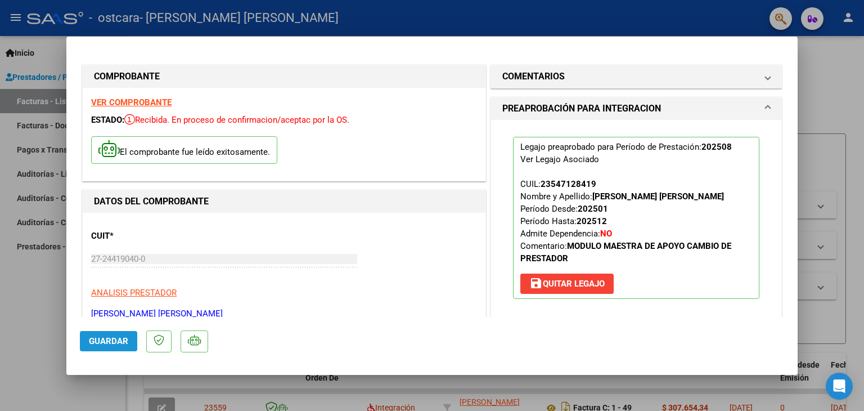
click at [108, 344] on span "Guardar" at bounding box center [108, 341] width 39 height 10
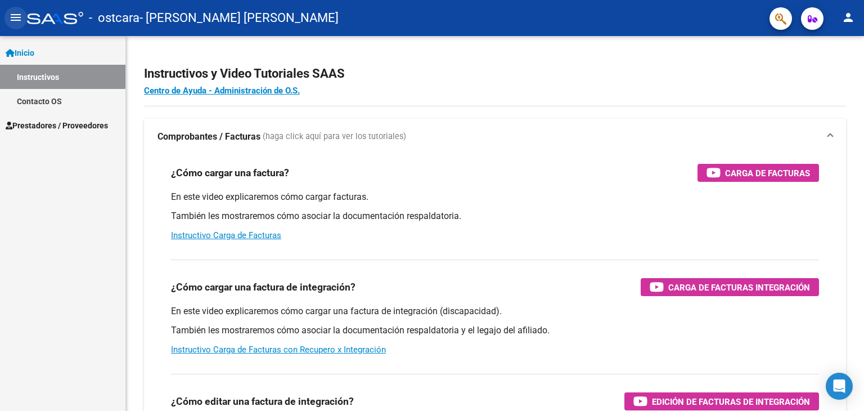
click at [16, 18] on mat-icon "menu" at bounding box center [16, 18] width 14 height 14
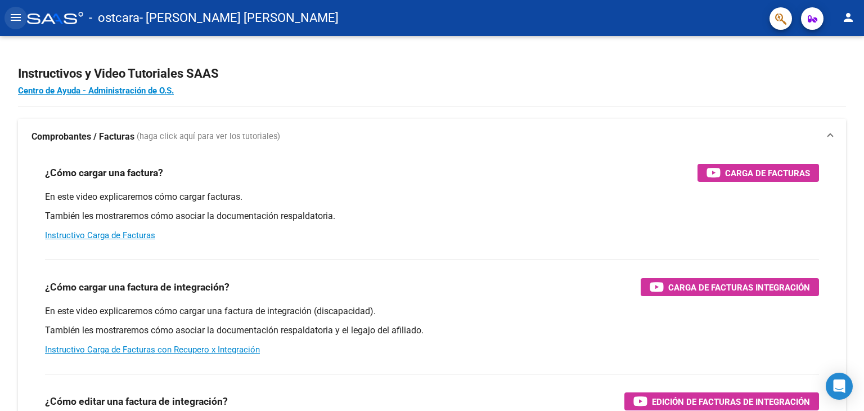
click at [16, 18] on mat-icon "menu" at bounding box center [16, 18] width 14 height 14
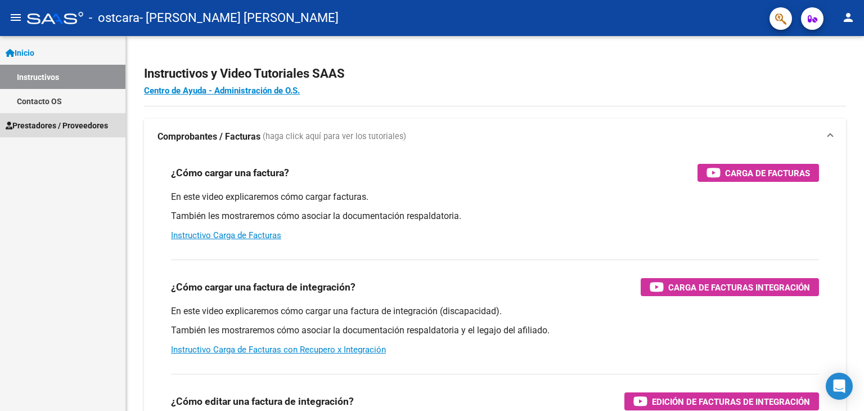
click at [55, 131] on link "Prestadores / Proveedores" at bounding box center [62, 125] width 125 height 24
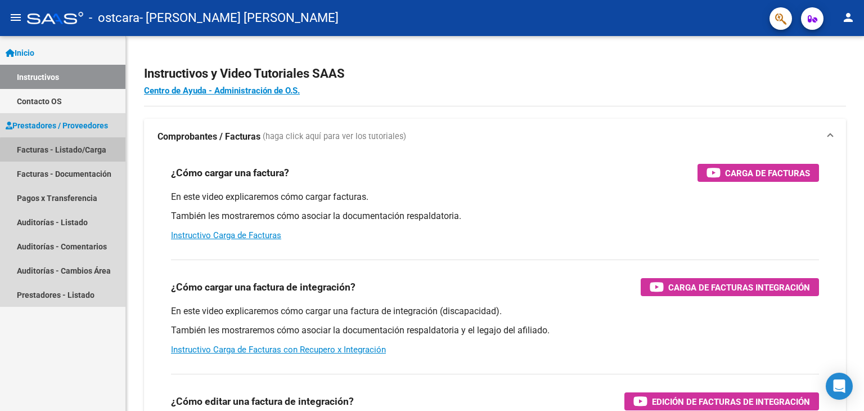
click at [63, 150] on link "Facturas - Listado/Carga" at bounding box center [62, 149] width 125 height 24
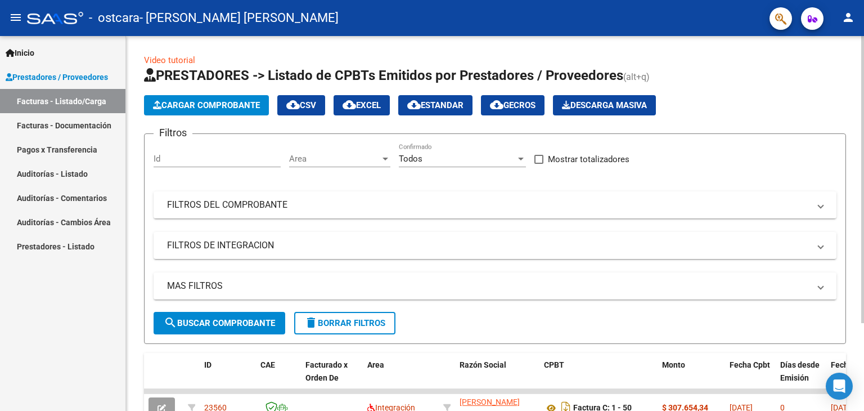
click at [655, 138] on form "Filtros Id Area Area Todos Confirmado Mostrar totalizadores FILTROS DEL COMPROB…" at bounding box center [495, 238] width 702 height 210
drag, startPoint x: 655, startPoint y: 138, endPoint x: 713, endPoint y: 83, distance: 80.0
click at [713, 83] on h1 "PRESTADORES -> Listado de CPBTs Emitidos por Prestadores / Proveedores (alt+q)" at bounding box center [495, 76] width 702 height 20
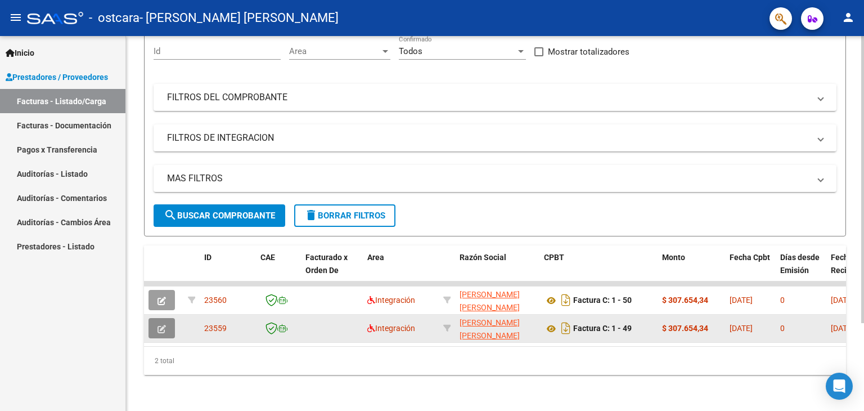
click at [165, 325] on icon "button" at bounding box center [162, 329] width 8 height 8
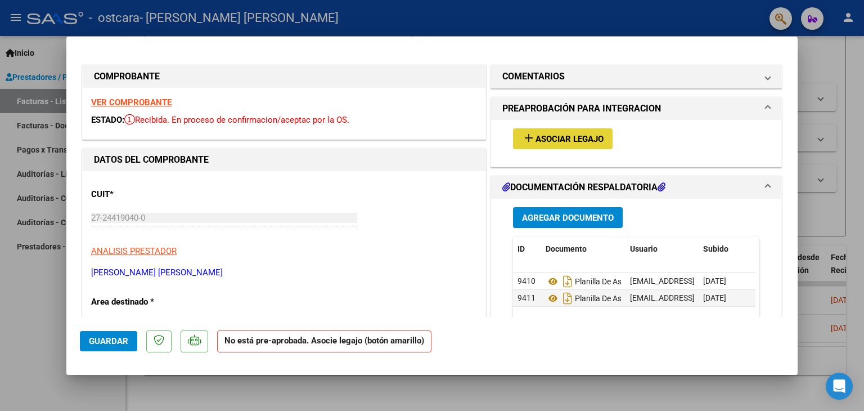
click at [585, 142] on span "Asociar Legajo" at bounding box center [570, 139] width 68 height 10
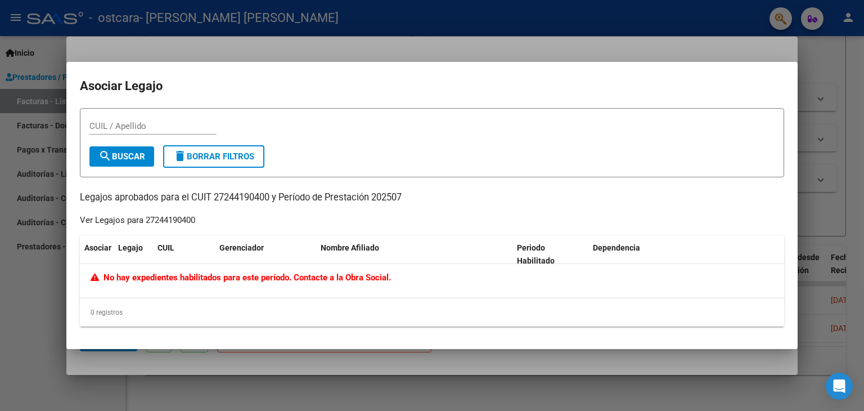
click at [824, 214] on div at bounding box center [432, 205] width 864 height 411
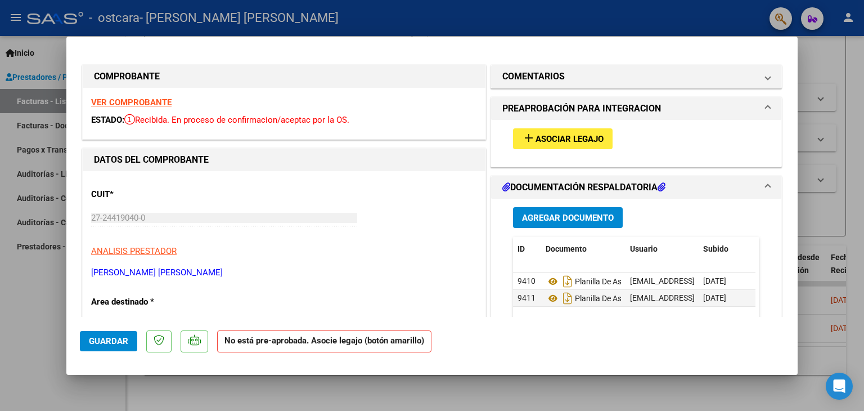
click at [821, 183] on div at bounding box center [432, 205] width 864 height 411
type input "$ 0,00"
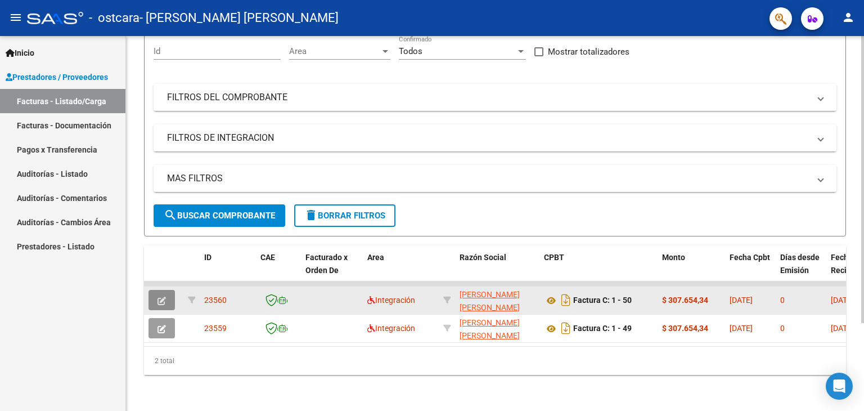
click at [163, 296] on icon "button" at bounding box center [162, 300] width 8 height 8
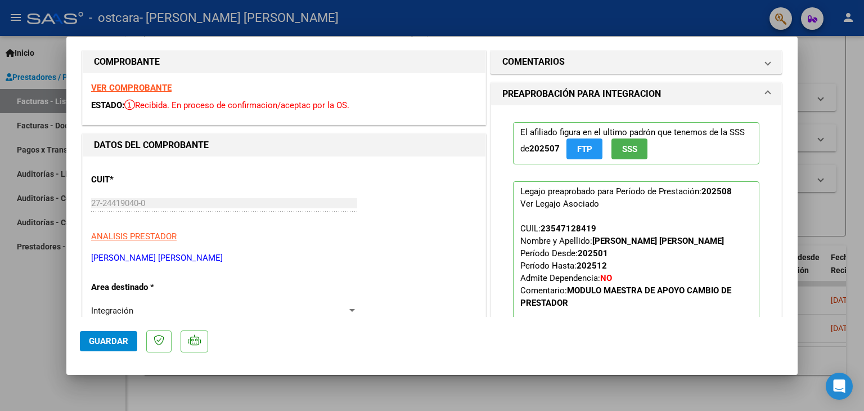
scroll to position [698, 0]
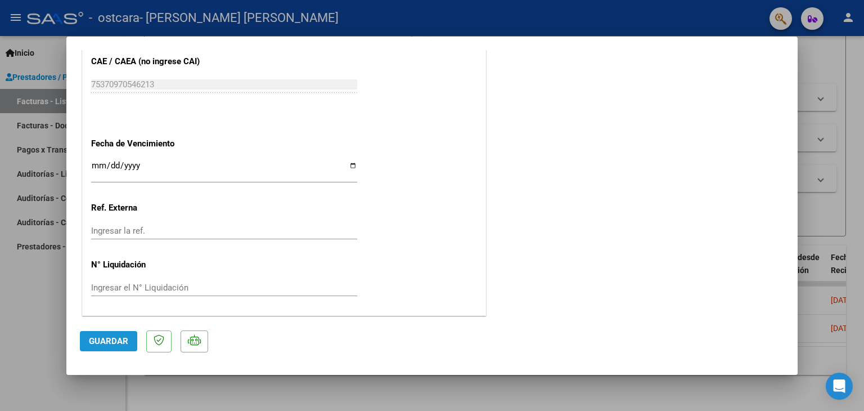
click at [119, 336] on span "Guardar" at bounding box center [108, 341] width 39 height 10
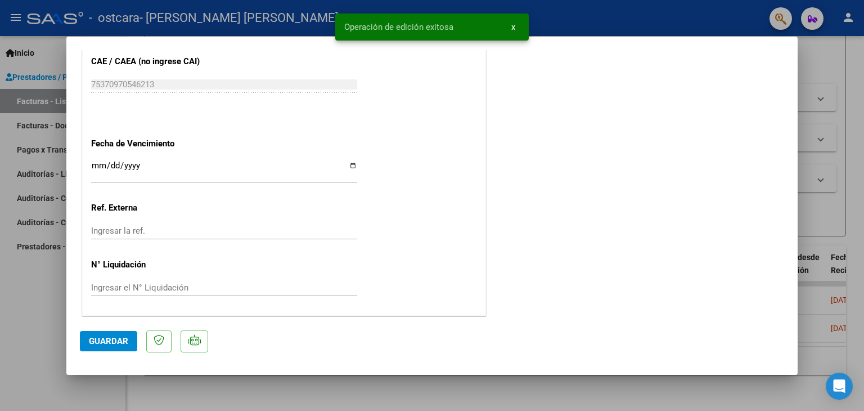
click at [51, 338] on div at bounding box center [432, 205] width 864 height 411
type input "$ 0,00"
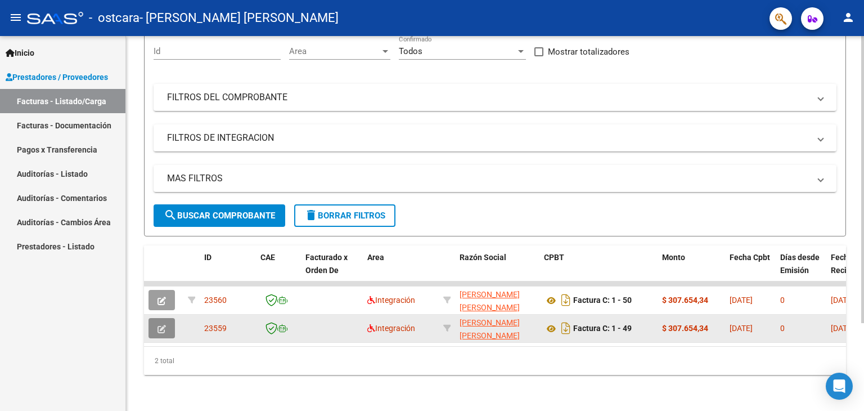
click at [162, 325] on icon "button" at bounding box center [162, 329] width 8 height 8
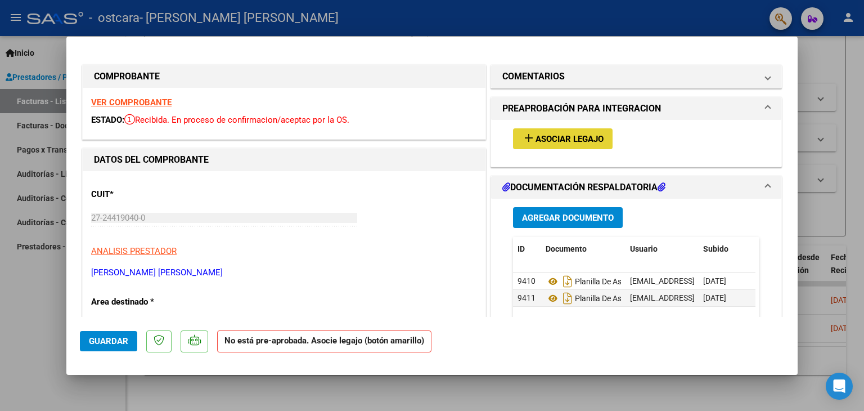
click at [542, 132] on button "add Asociar Legajo" at bounding box center [563, 138] width 100 height 21
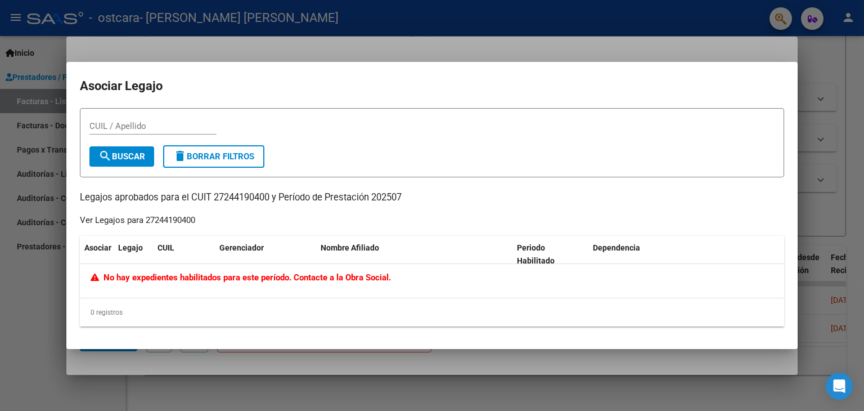
click at [829, 47] on div at bounding box center [432, 205] width 864 height 411
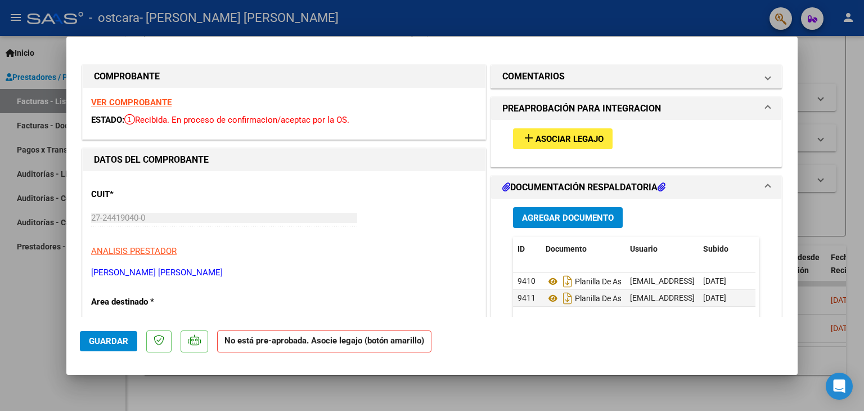
click at [819, 50] on div at bounding box center [432, 205] width 864 height 411
type input "$ 0,00"
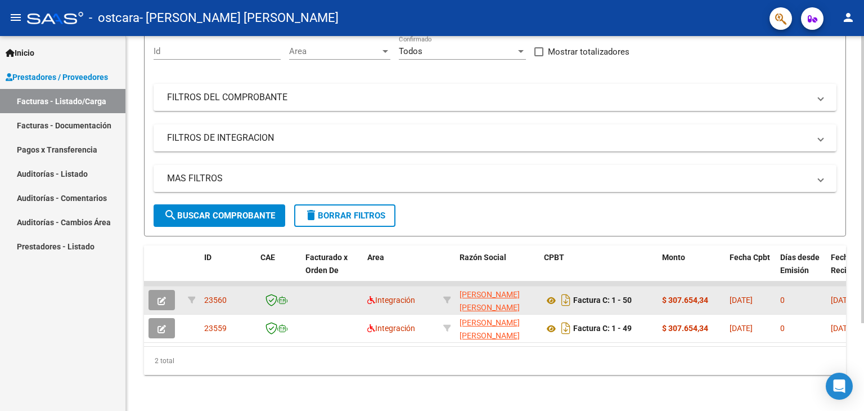
click at [163, 296] on icon "button" at bounding box center [162, 300] width 8 height 8
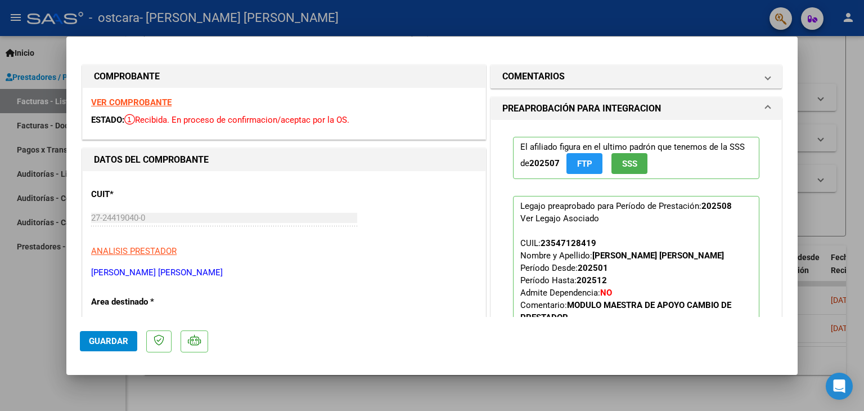
click at [718, 160] on p "El afiliado figura en el ultimo padrón que tenemos de la SSS de 202507 FTP SSS" at bounding box center [636, 158] width 246 height 42
click at [811, 63] on div at bounding box center [432, 205] width 864 height 411
type input "$ 0,00"
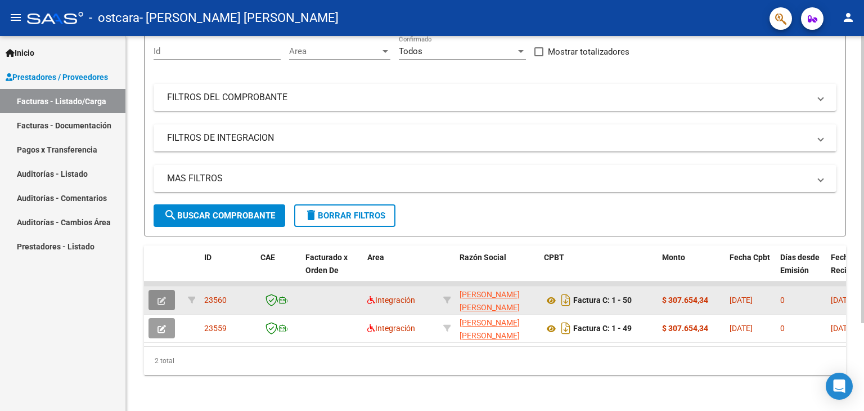
click at [163, 296] on icon "button" at bounding box center [162, 300] width 8 height 8
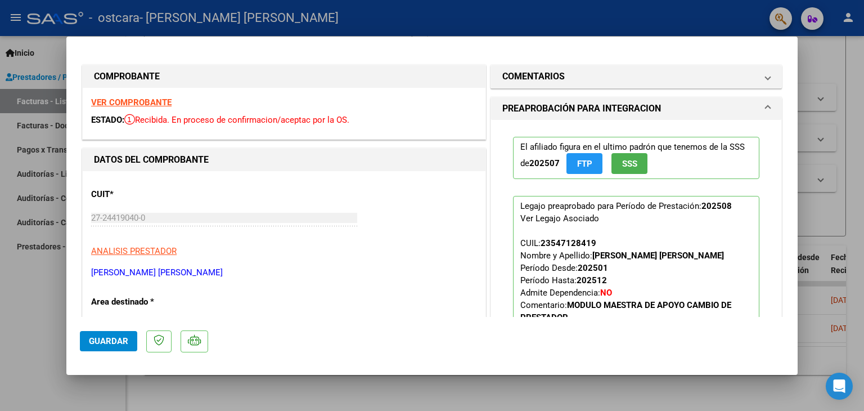
click at [834, 48] on div at bounding box center [432, 205] width 864 height 411
type input "$ 0,00"
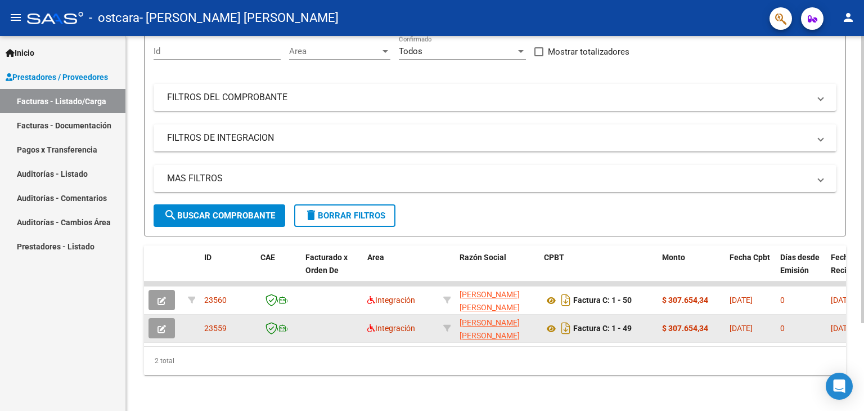
click at [261, 329] on icon at bounding box center [262, 329] width 5 height 1
click at [161, 325] on icon "button" at bounding box center [162, 329] width 8 height 8
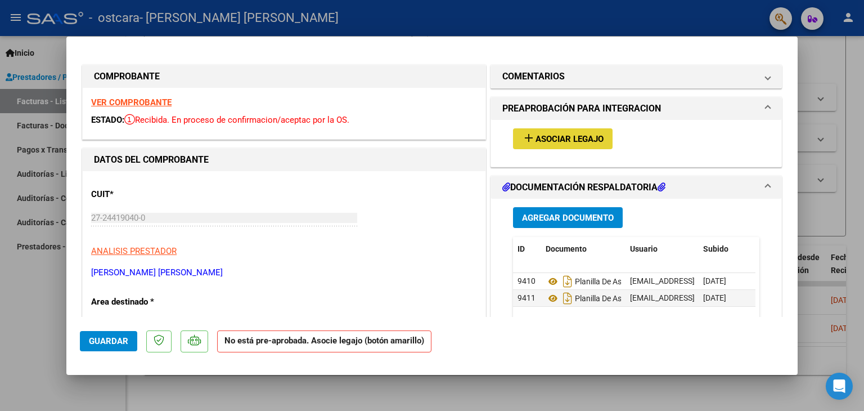
click at [560, 134] on span "Asociar Legajo" at bounding box center [570, 139] width 68 height 10
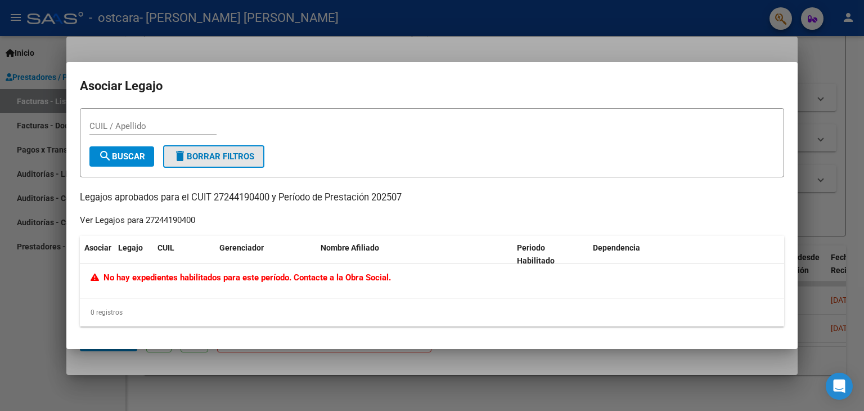
click at [212, 152] on span "delete Borrar Filtros" at bounding box center [213, 156] width 81 height 10
click at [124, 125] on input "CUIL / Apellido" at bounding box center [152, 126] width 127 height 10
type input "27244190400"
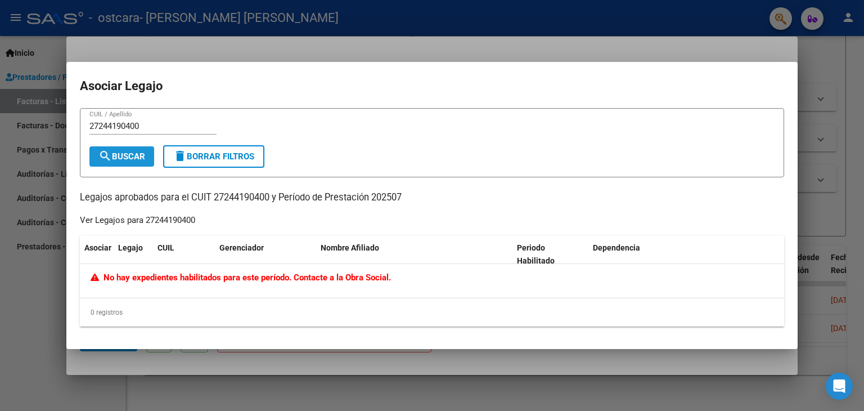
click at [129, 155] on span "search Buscar" at bounding box center [121, 156] width 47 height 10
drag, startPoint x: 123, startPoint y: 127, endPoint x: 181, endPoint y: 125, distance: 58.5
click at [181, 125] on input "27244190400" at bounding box center [152, 126] width 127 height 10
click at [100, 150] on mat-icon "search" at bounding box center [105, 156] width 14 height 14
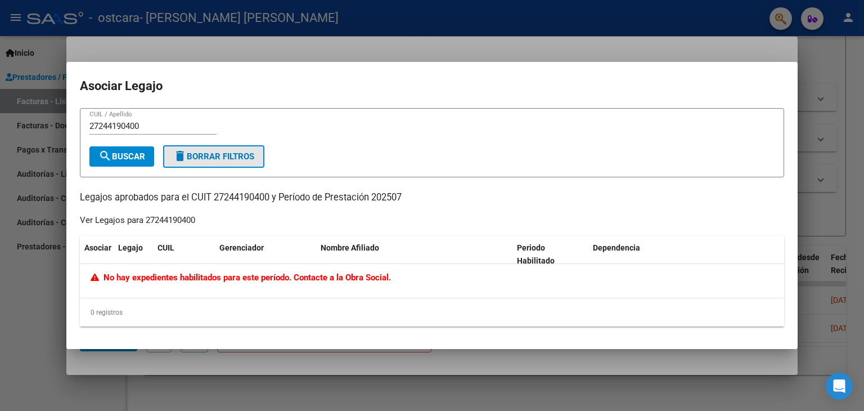
click at [212, 156] on span "delete Borrar Filtros" at bounding box center [213, 156] width 81 height 10
click at [441, 46] on div at bounding box center [432, 205] width 864 height 411
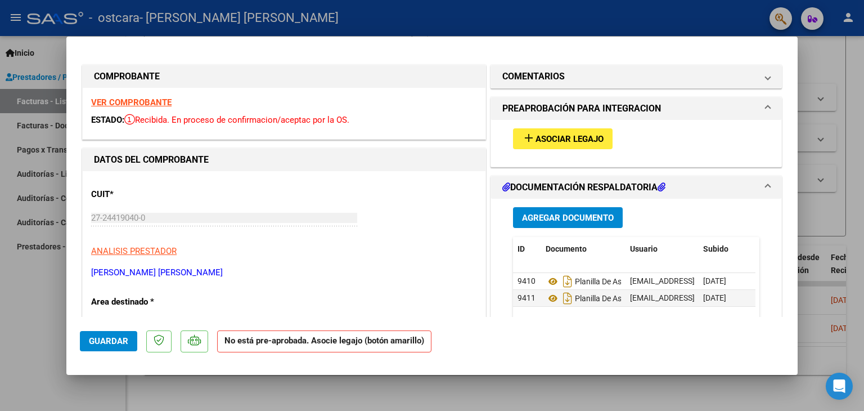
click at [802, 210] on div at bounding box center [432, 205] width 864 height 411
type input "$ 0,00"
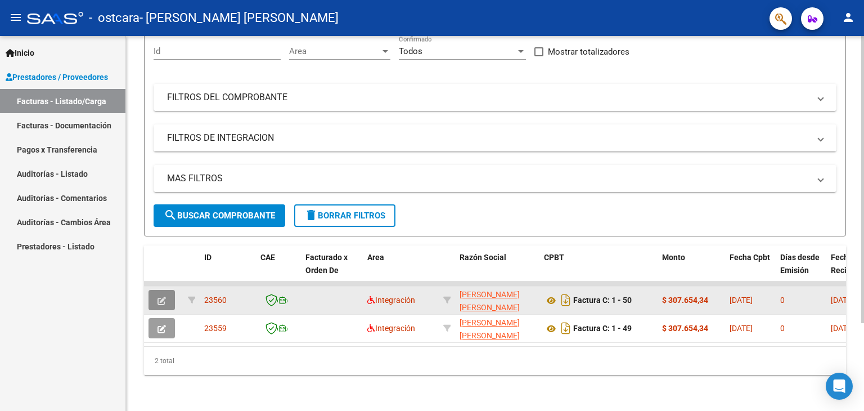
click at [159, 296] on icon "button" at bounding box center [162, 300] width 8 height 8
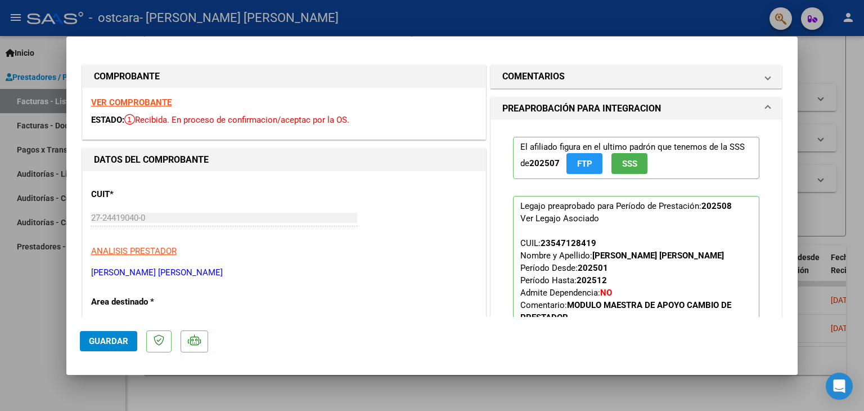
click at [821, 62] on div at bounding box center [432, 205] width 864 height 411
type input "$ 0,00"
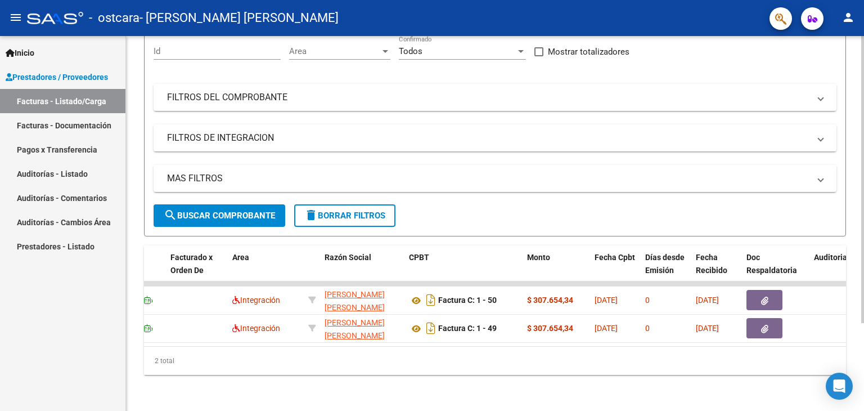
scroll to position [0, 158]
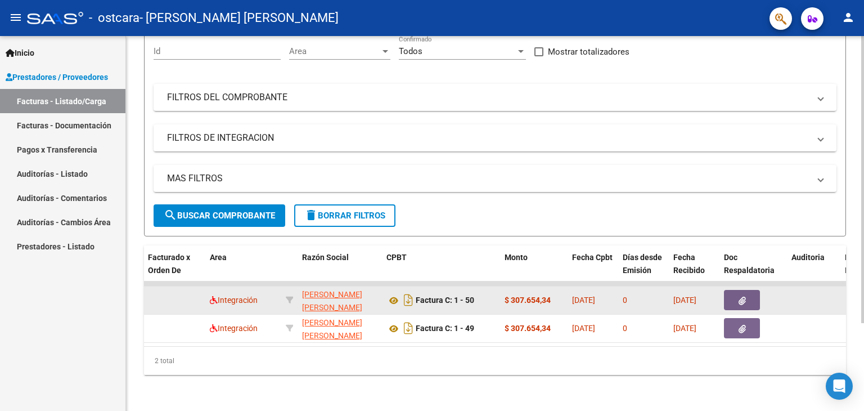
drag, startPoint x: 740, startPoint y: 316, endPoint x: 624, endPoint y: 303, distance: 116.0
click at [624, 303] on datatable-scroller "23560 Integración GODOY PATRICIA VERONICA 27244190400 Factura C: 1 - 50 $ 307.6…" at bounding box center [337, 311] width 702 height 61
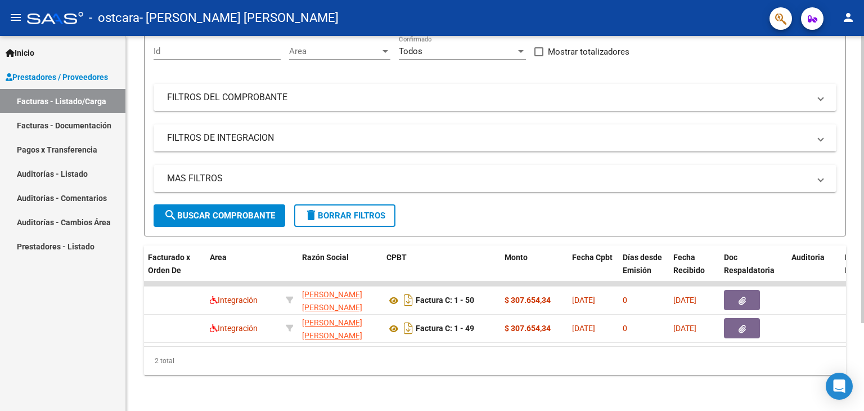
click at [819, 132] on span at bounding box center [821, 138] width 5 height 12
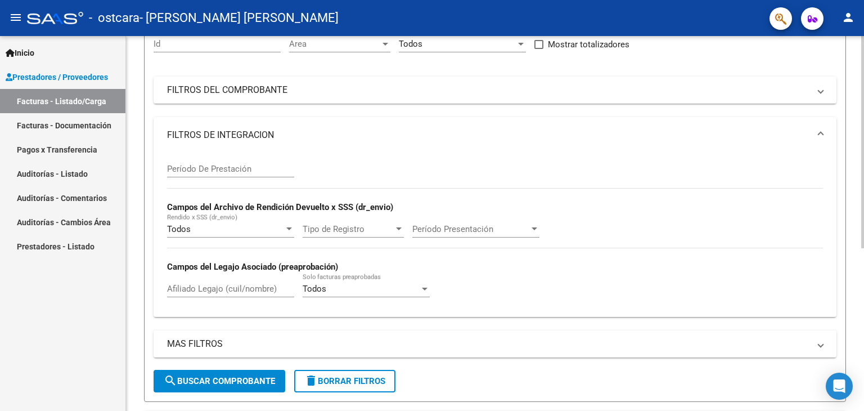
click at [822, 133] on span at bounding box center [821, 135] width 5 height 12
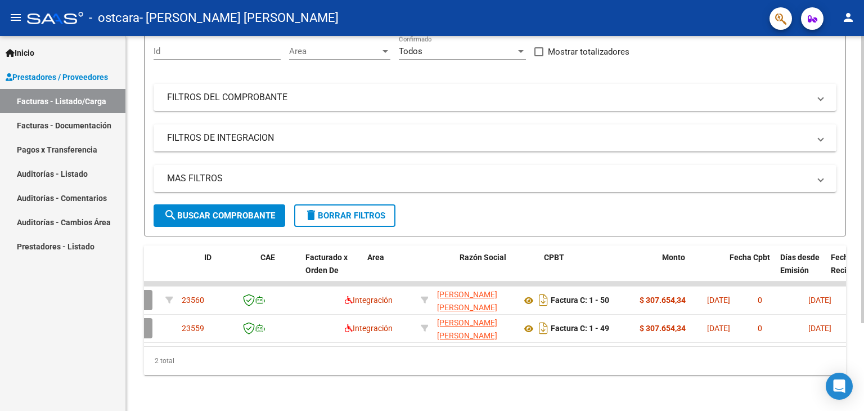
scroll to position [0, 0]
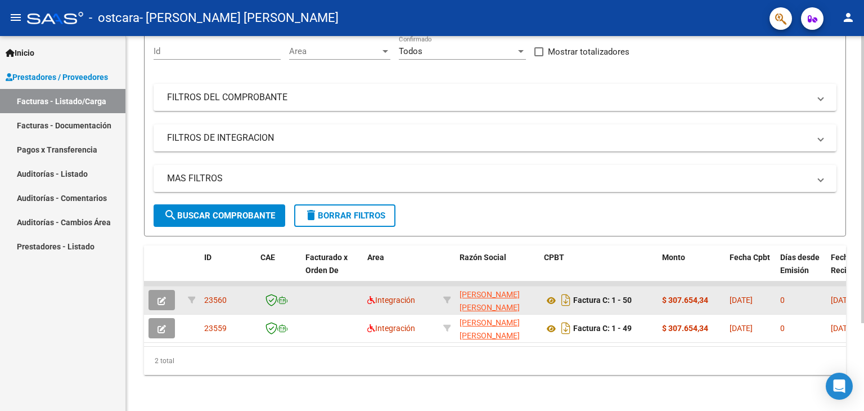
click at [441, 298] on datatable-body-cell at bounding box center [447, 300] width 16 height 28
click at [771, 298] on datatable-body-cell "[DATE]" at bounding box center [750, 300] width 51 height 28
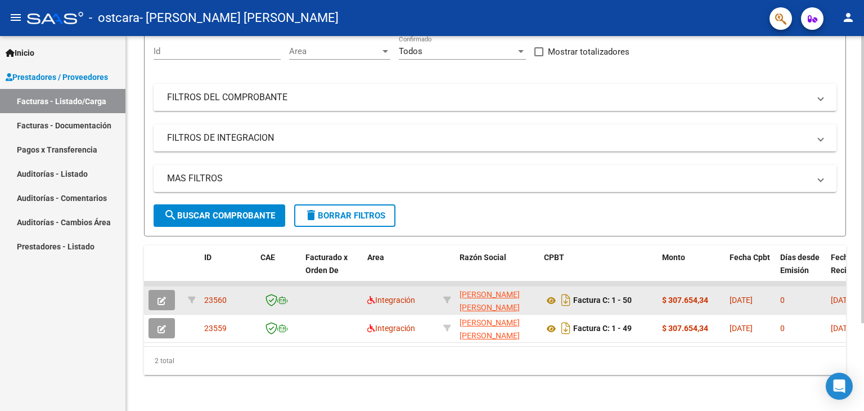
click at [808, 294] on div "0" at bounding box center [801, 300] width 42 height 13
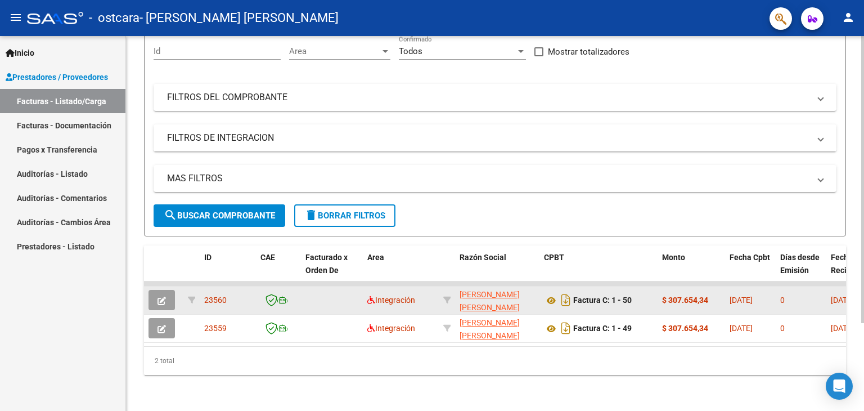
click at [808, 294] on div "0" at bounding box center [801, 300] width 42 height 13
click at [673, 299] on datatable-body-cell "$ 307.654,34" at bounding box center [692, 300] width 68 height 28
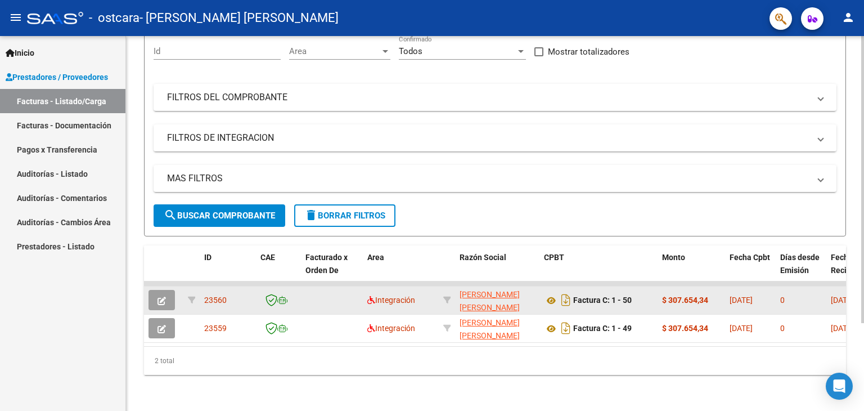
click at [648, 291] on div "Factura C: 1 - 50" at bounding box center [598, 300] width 109 height 18
